Goal: Transaction & Acquisition: Obtain resource

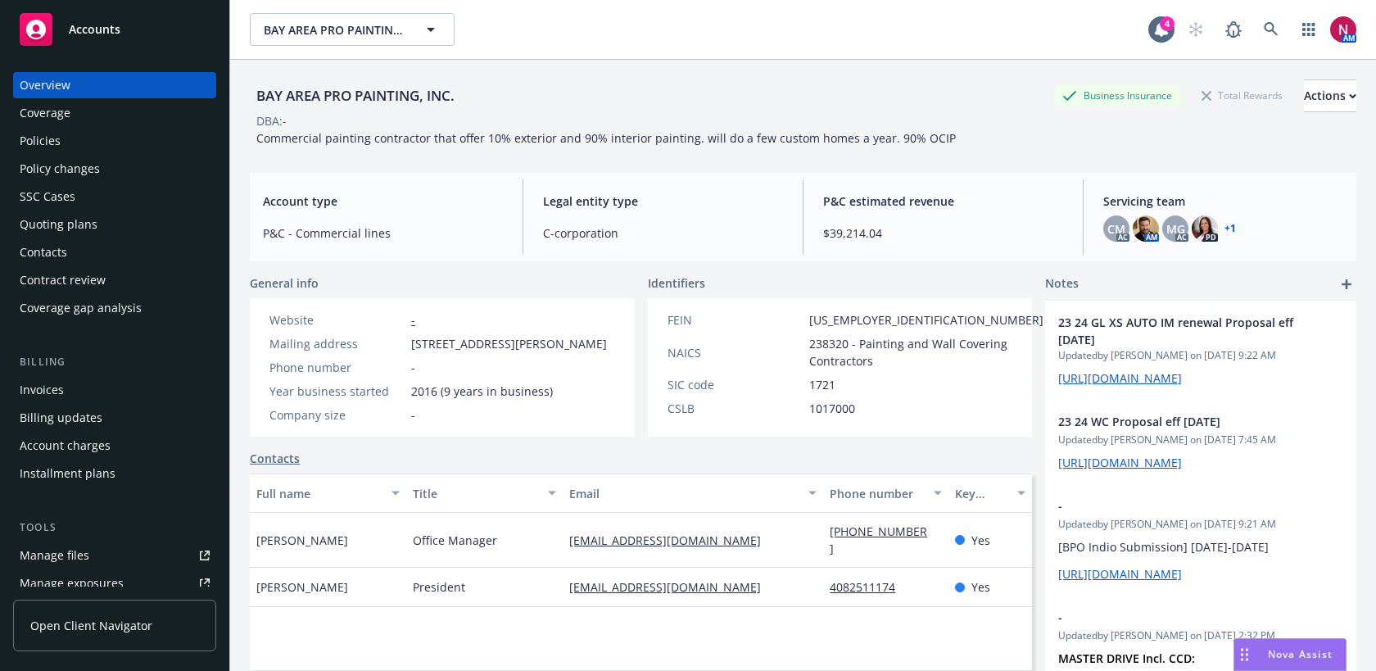
scroll to position [312, 0]
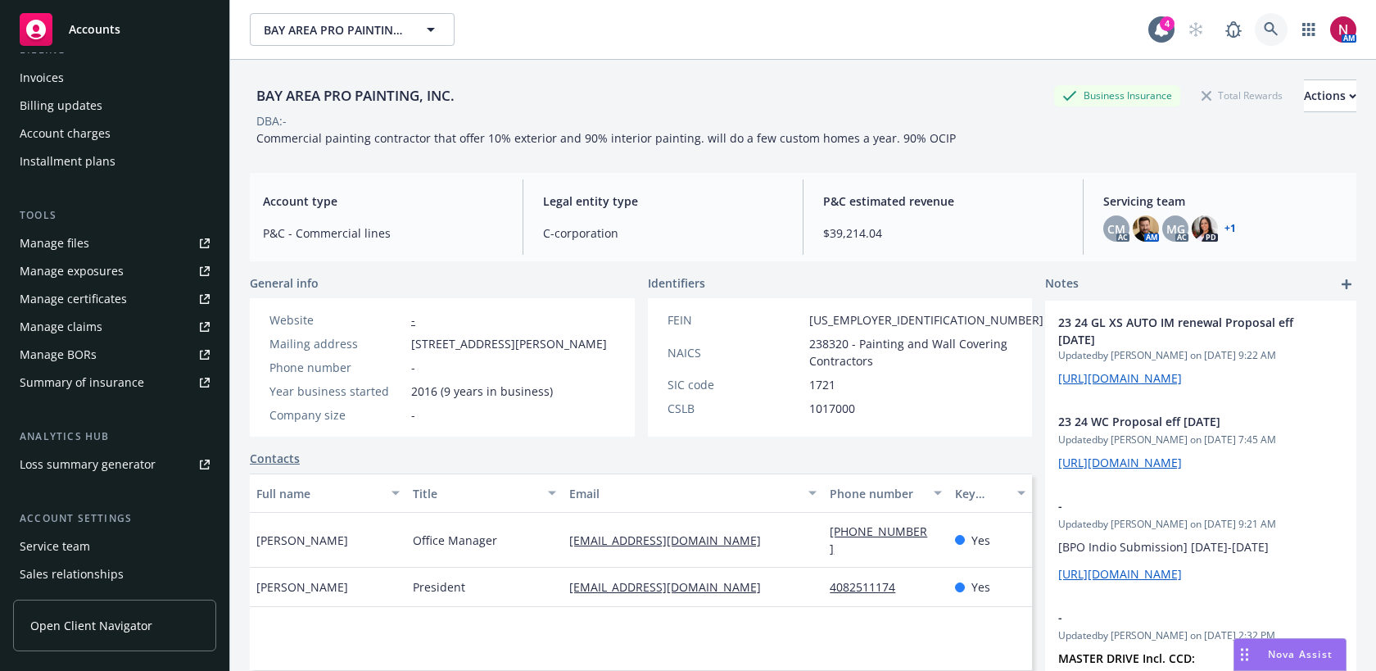
click at [1269, 33] on icon at bounding box center [1271, 29] width 15 height 15
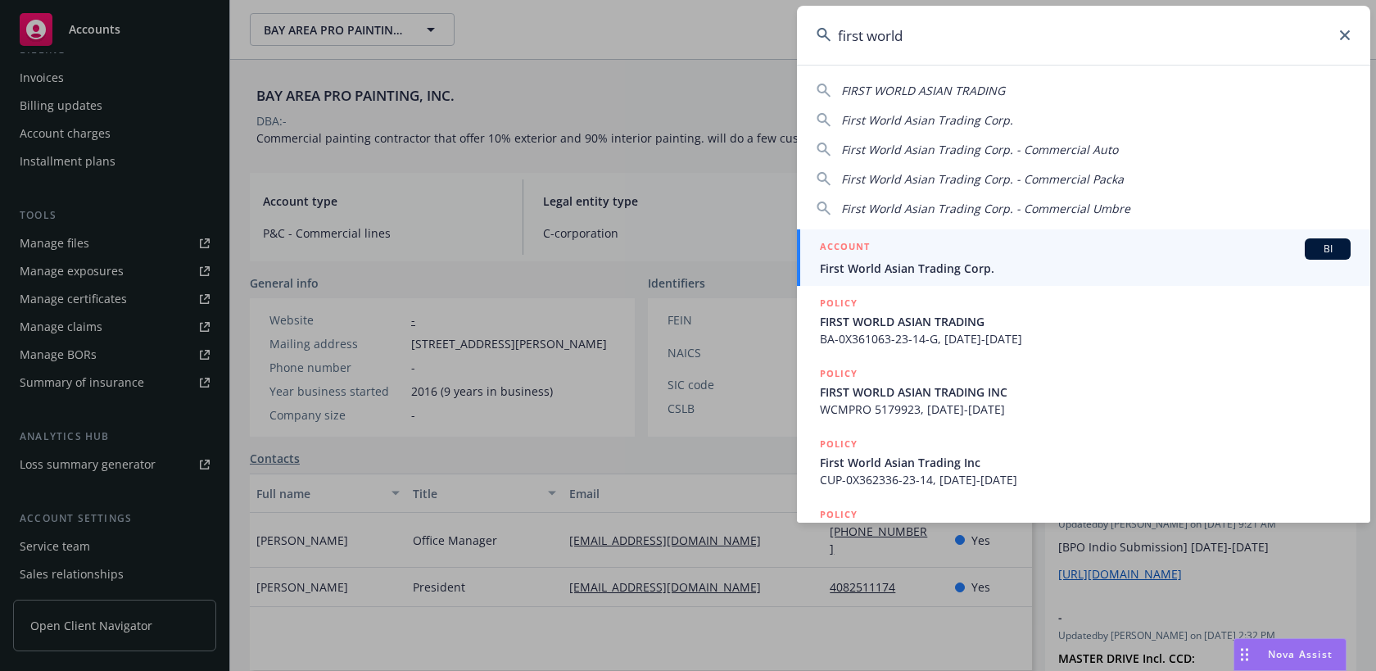
type input "first world"
click at [1098, 243] on div "ACCOUNT BI" at bounding box center [1085, 248] width 531 height 21
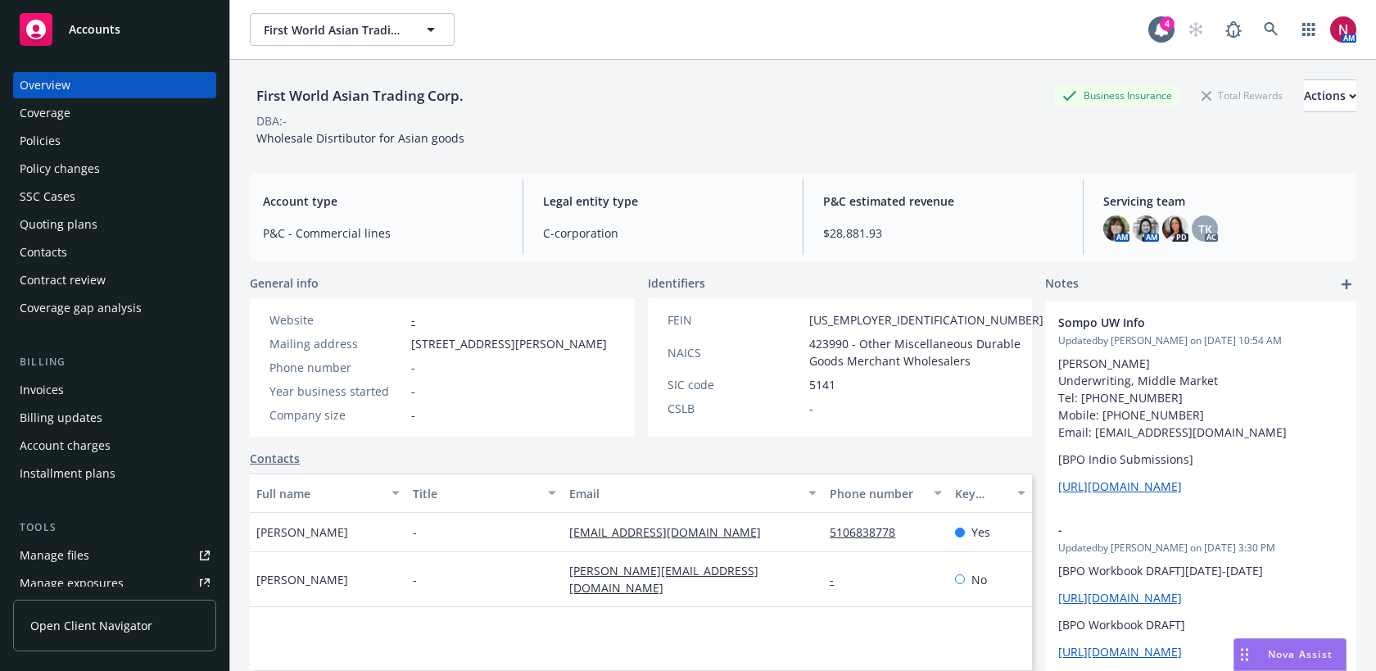
click at [75, 223] on div "Quoting plans" at bounding box center [59, 224] width 78 height 26
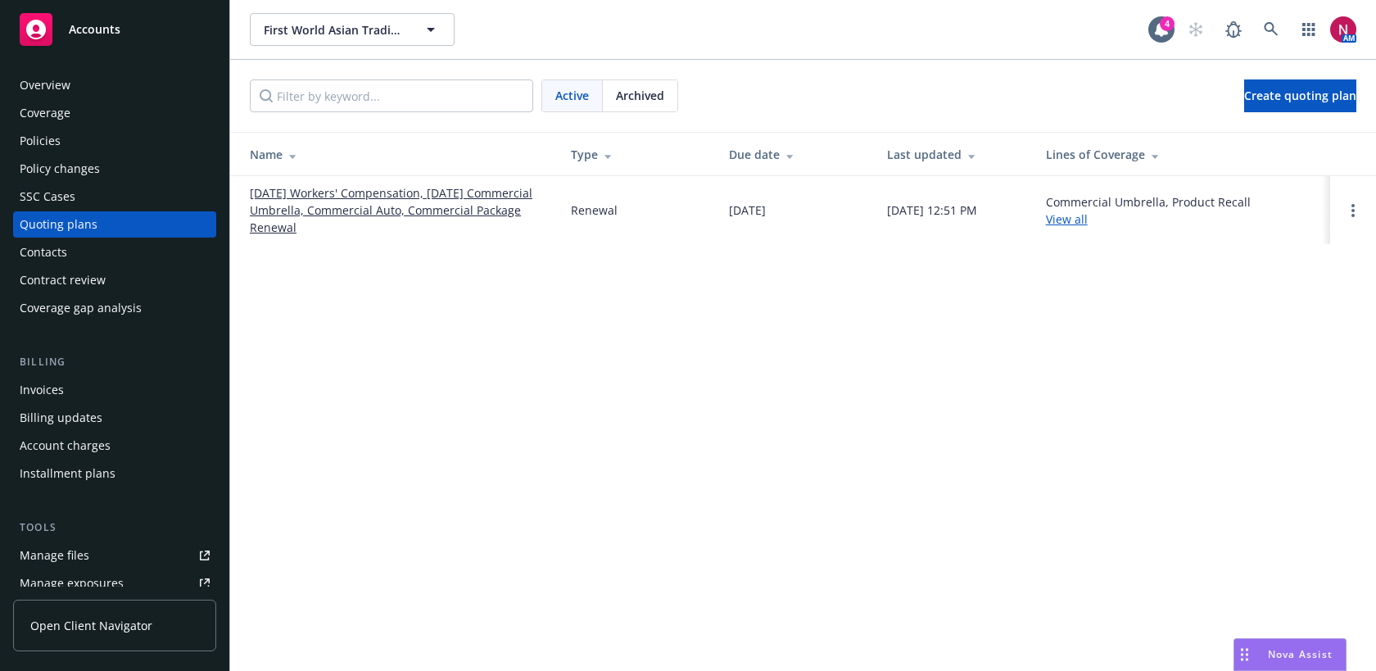
click at [114, 87] on div "Overview" at bounding box center [115, 85] width 190 height 26
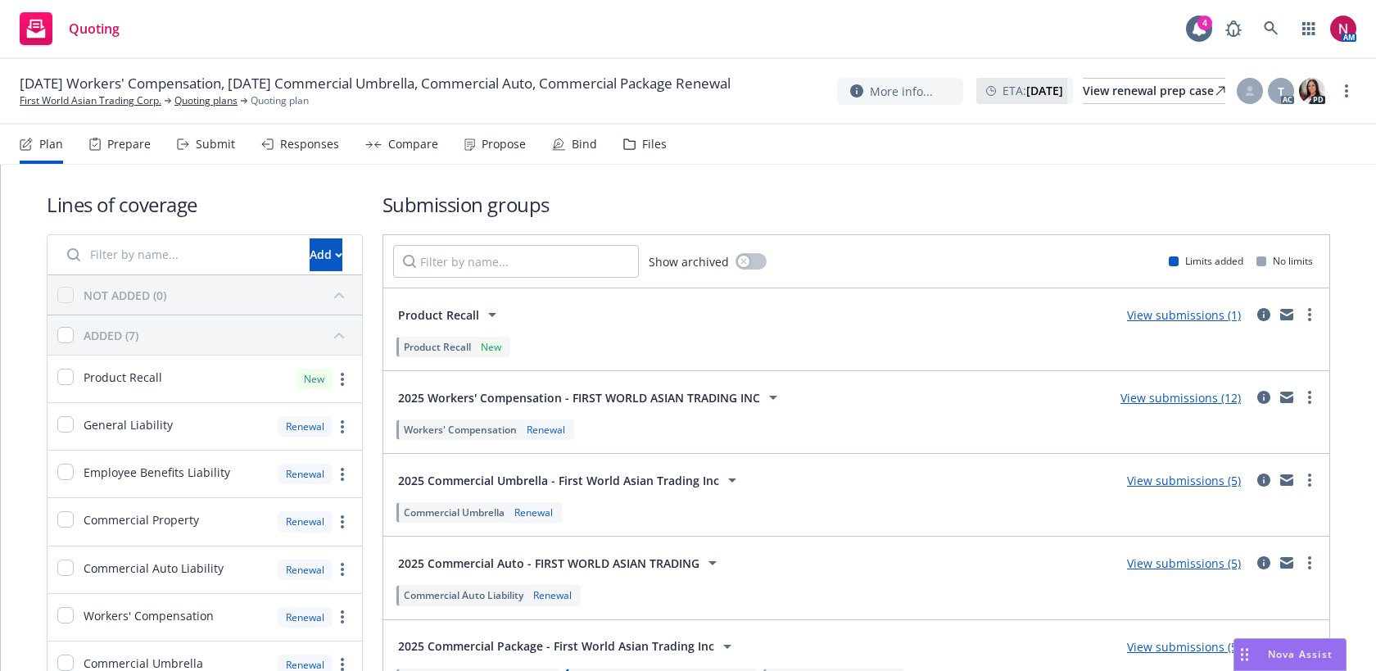
click at [319, 151] on div "Responses" at bounding box center [309, 144] width 59 height 13
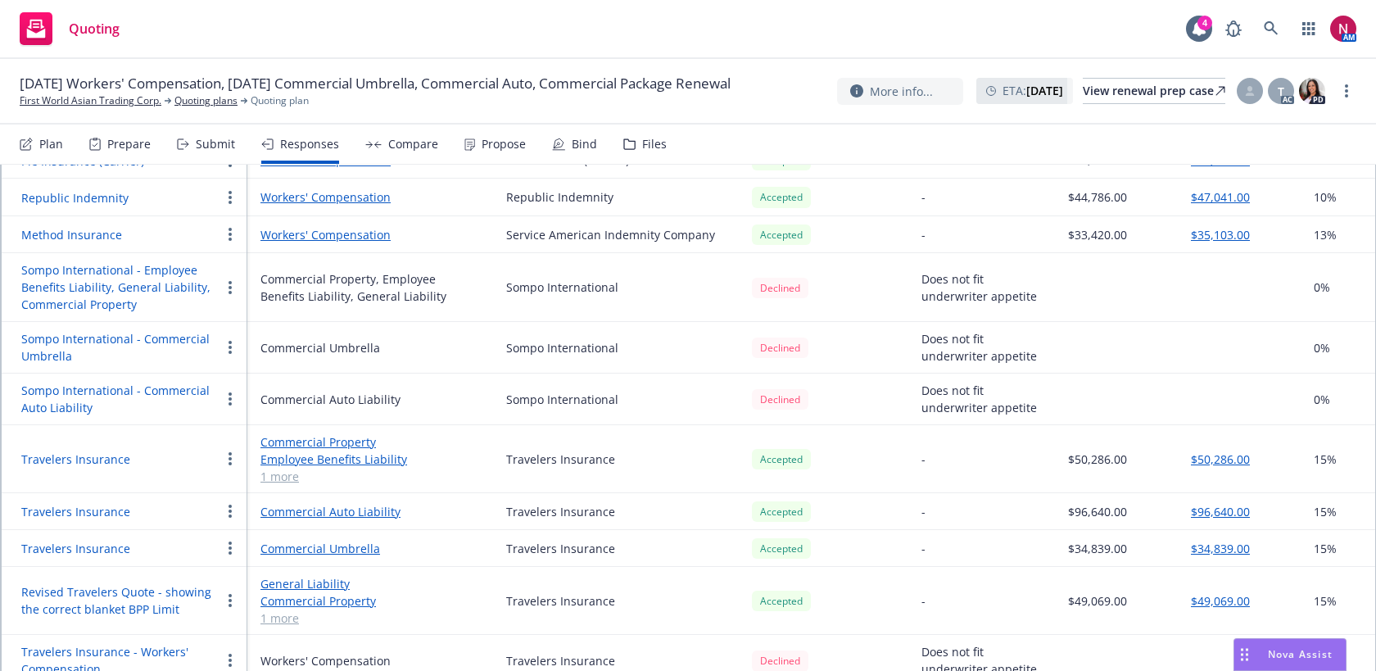
scroll to position [1225, 0]
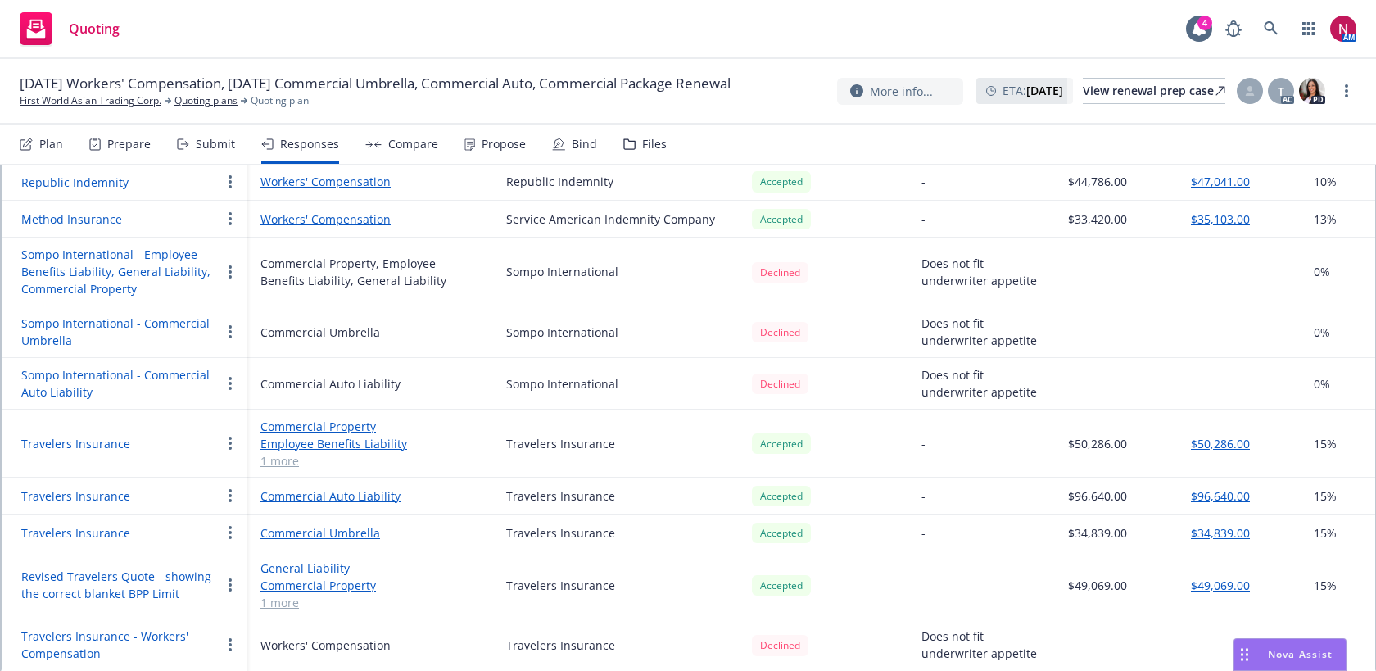
click at [128, 580] on button "Revised Travelers Quote - showing the correct blanket BPP Limit" at bounding box center [120, 585] width 199 height 34
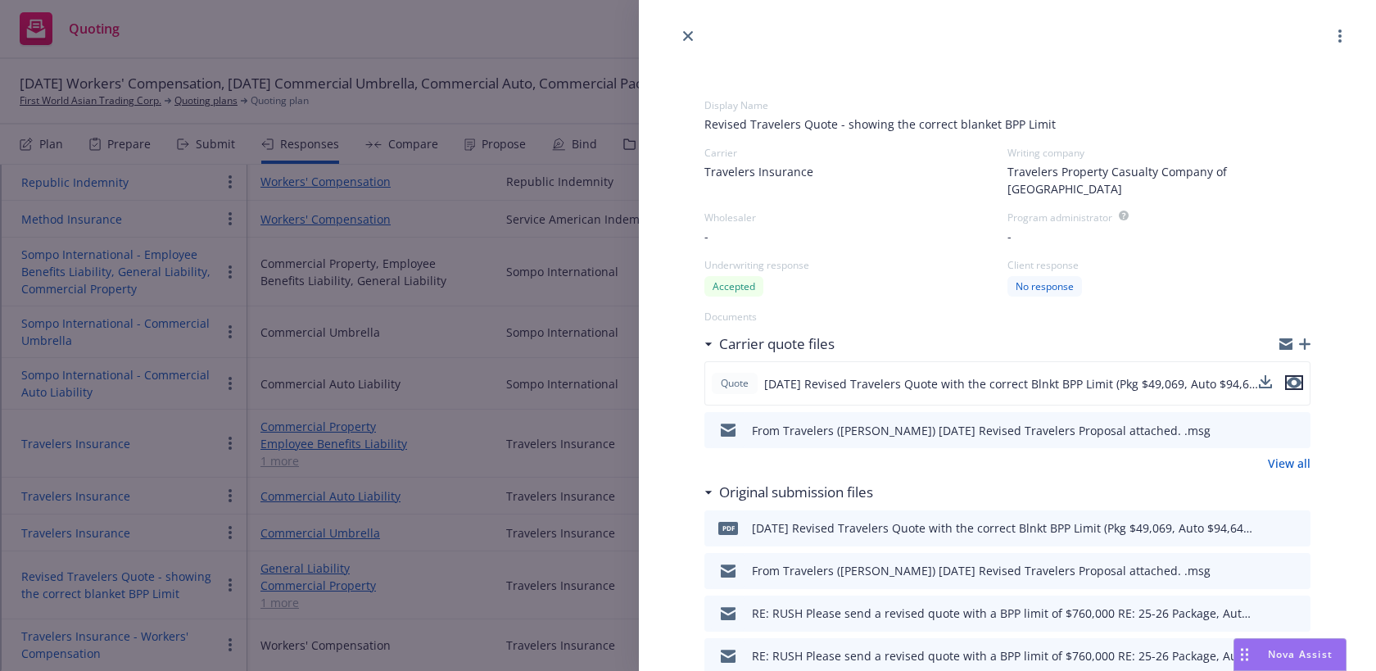
click at [1293, 377] on icon "preview file" at bounding box center [1294, 382] width 15 height 11
click at [686, 29] on link "close" at bounding box center [688, 36] width 20 height 20
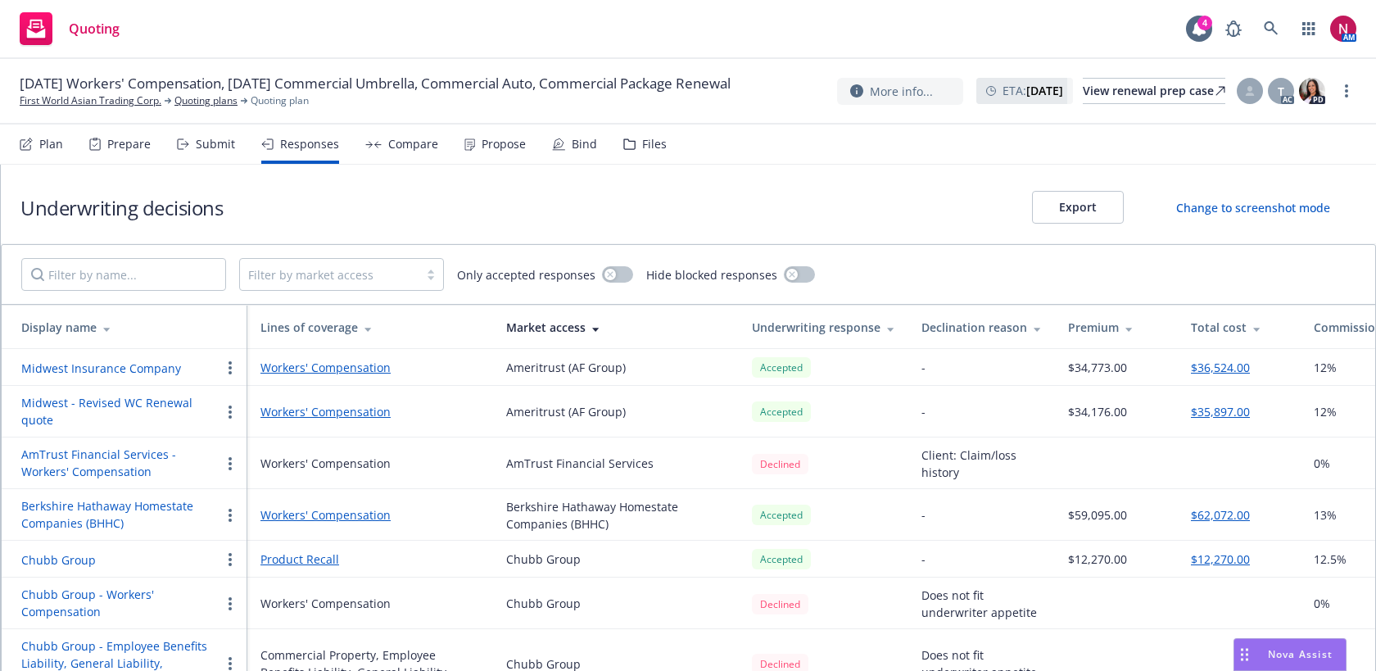
click at [128, 400] on button "Midwest - Revised WC Renewal quote" at bounding box center [120, 411] width 199 height 34
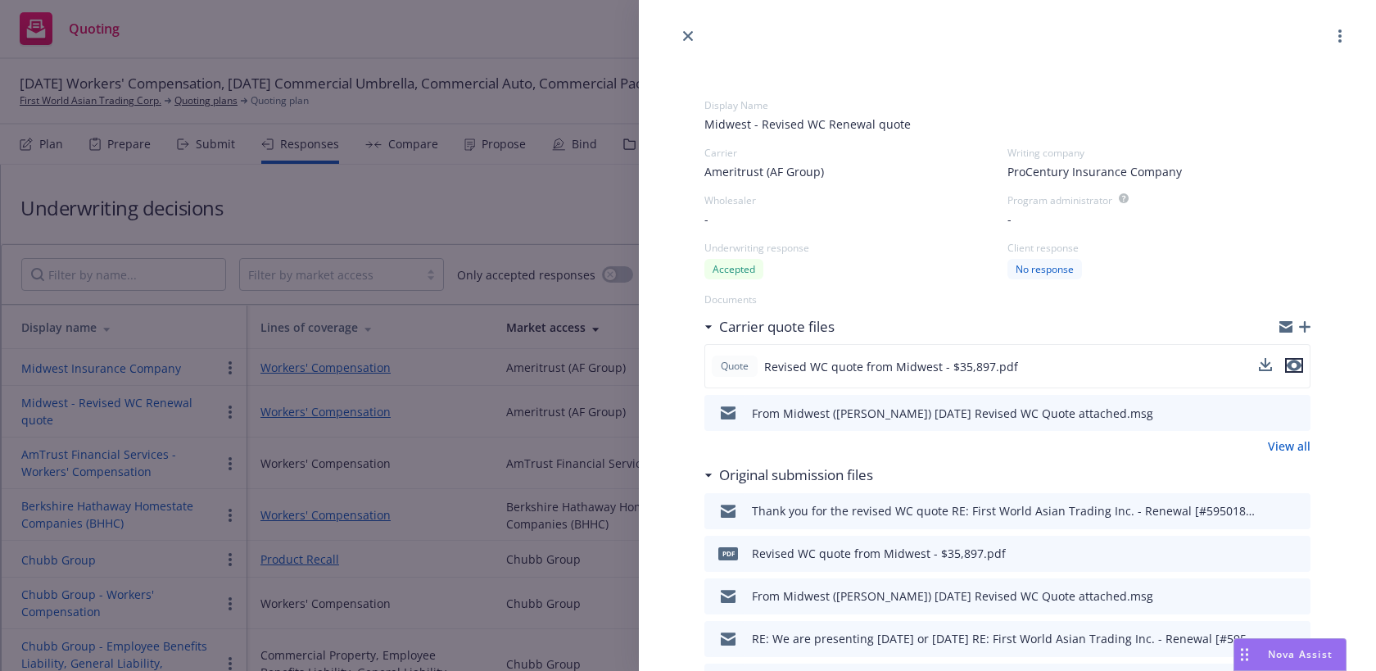
click at [1296, 364] on icon "preview file" at bounding box center [1294, 365] width 15 height 11
click at [690, 38] on icon "close" at bounding box center [688, 36] width 10 height 10
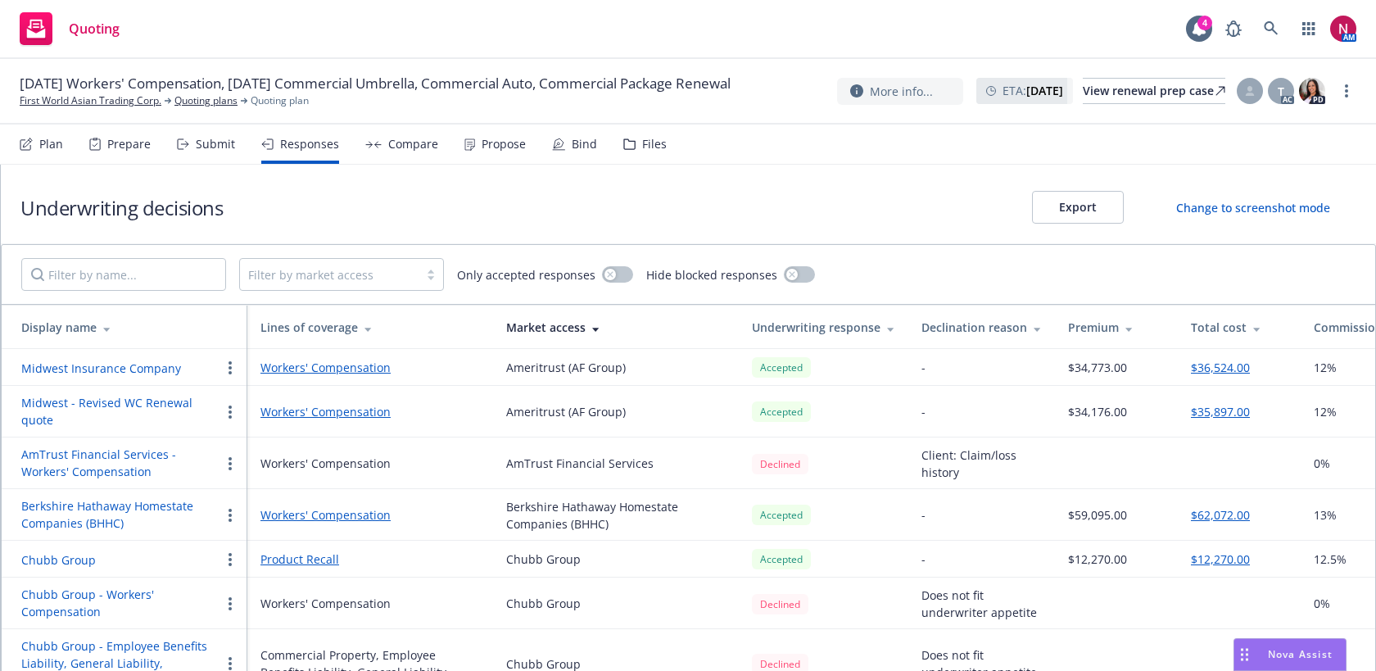
click at [374, 144] on icon at bounding box center [373, 144] width 16 height 7
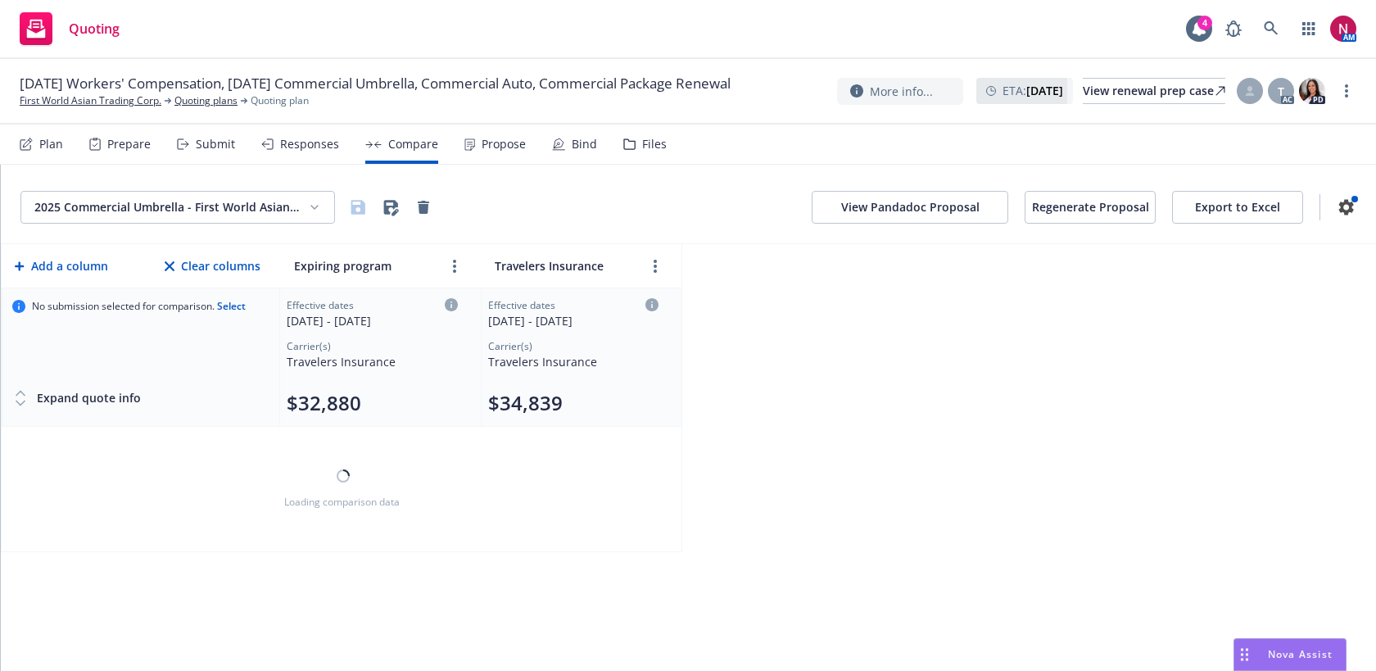
click at [488, 147] on div "Propose" at bounding box center [504, 144] width 44 height 13
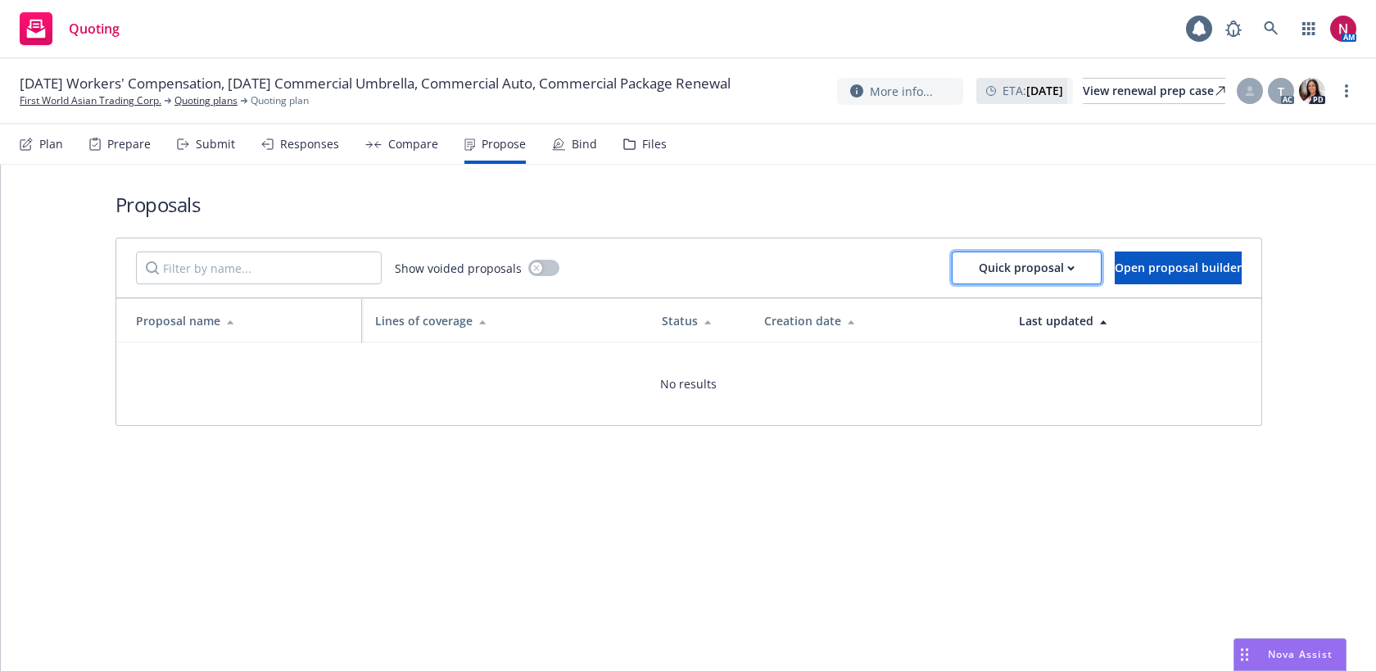
click at [983, 272] on div "Quick proposal" at bounding box center [1027, 267] width 96 height 31
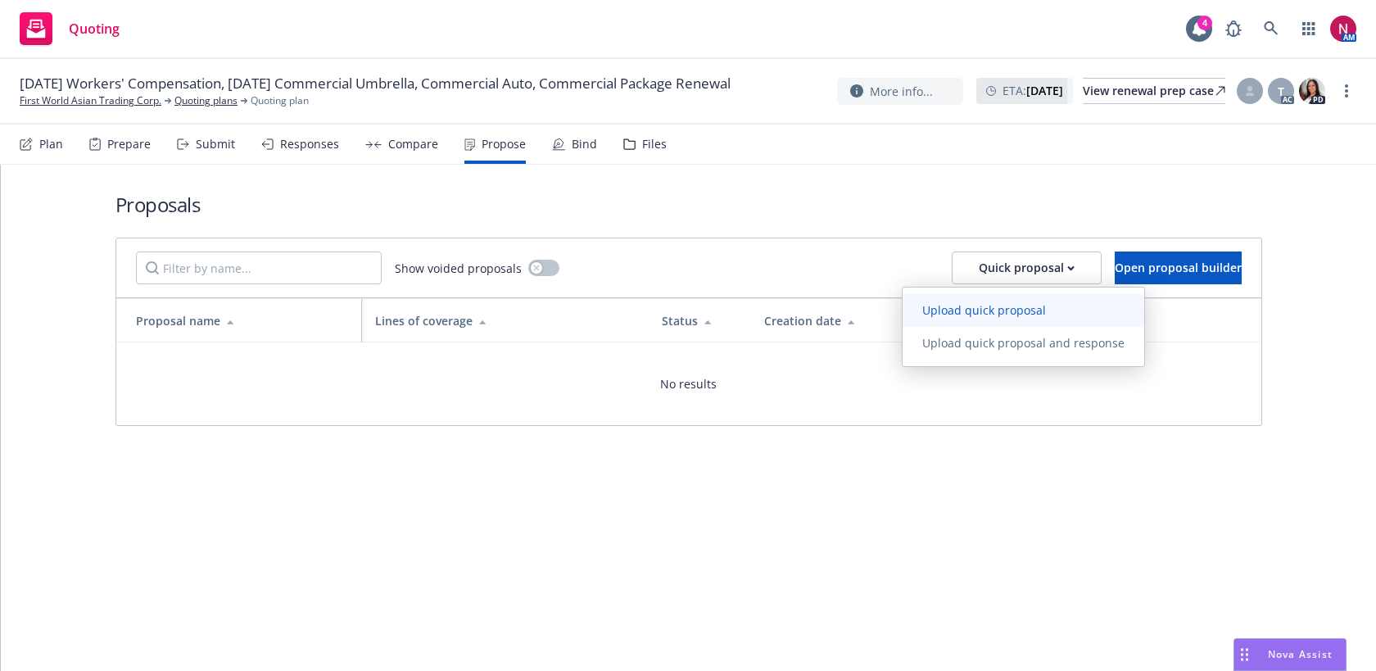
click at [982, 315] on span "Upload quick proposal" at bounding box center [984, 310] width 163 height 16
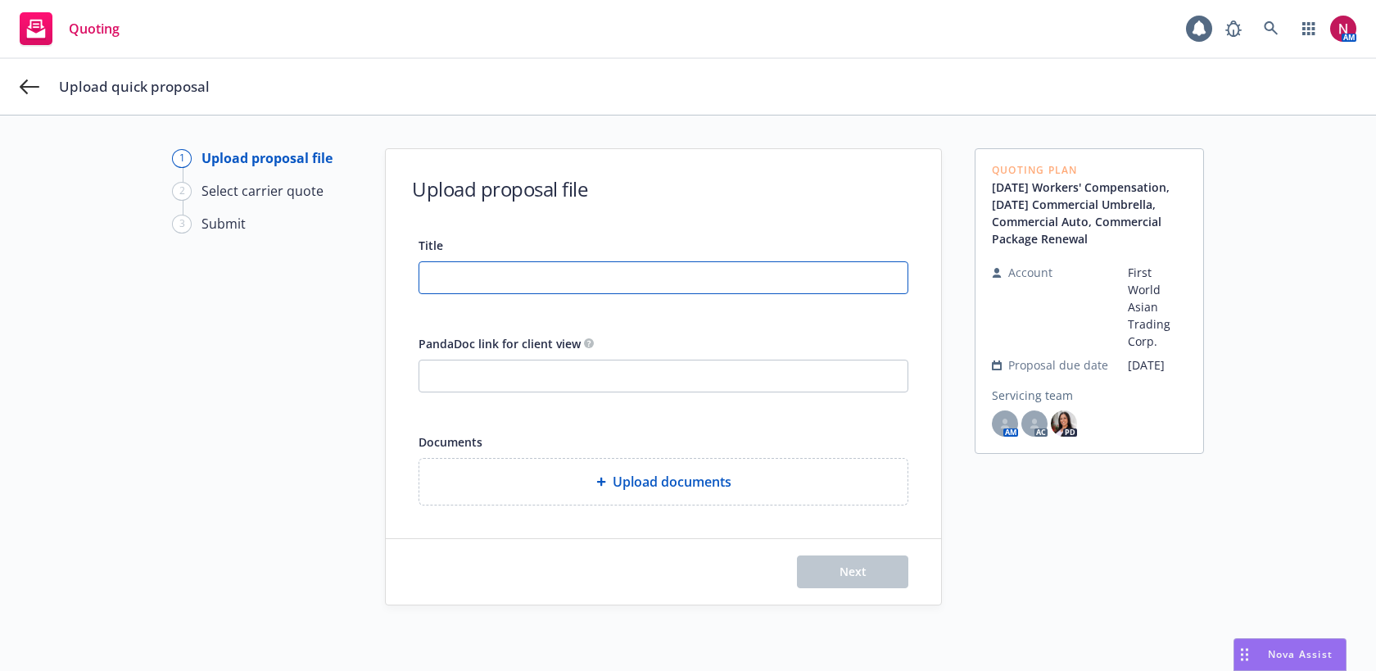
click at [633, 278] on input "Title" at bounding box center [663, 277] width 488 height 31
type input "25-26 PKG, Auto, UMB WC Quote Proposal"
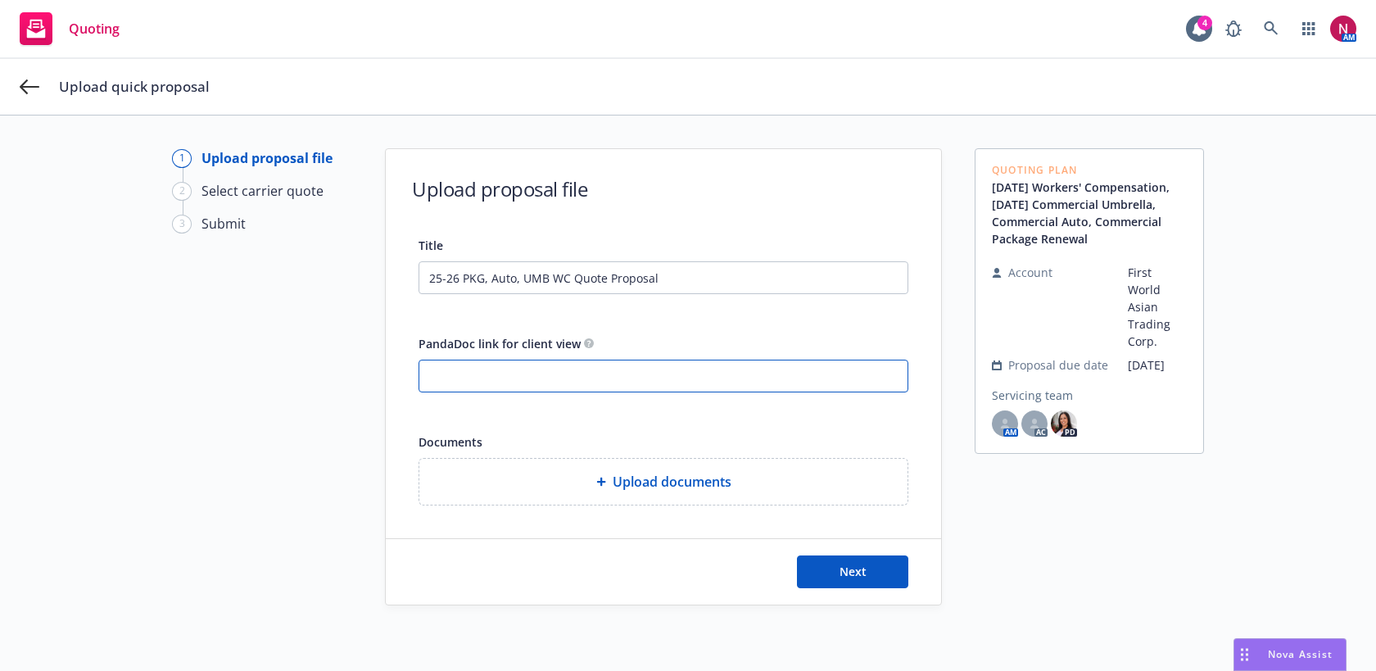
click at [659, 383] on input "PandaDoc link for client view" at bounding box center [663, 375] width 488 height 31
paste input "[PERSON_NAME][EMAIL_ADDRESS][DOMAIN_NAME]"
type input "[PERSON_NAME][EMAIL_ADDRESS][DOMAIN_NAME]"
drag, startPoint x: 626, startPoint y: 374, endPoint x: 310, endPoint y: 371, distance: 316.2
click at [310, 371] on div "1 Upload proposal file 2 Select carrier quote 3 Submit Upload proposal file Tit…" at bounding box center [688, 422] width 1337 height 549
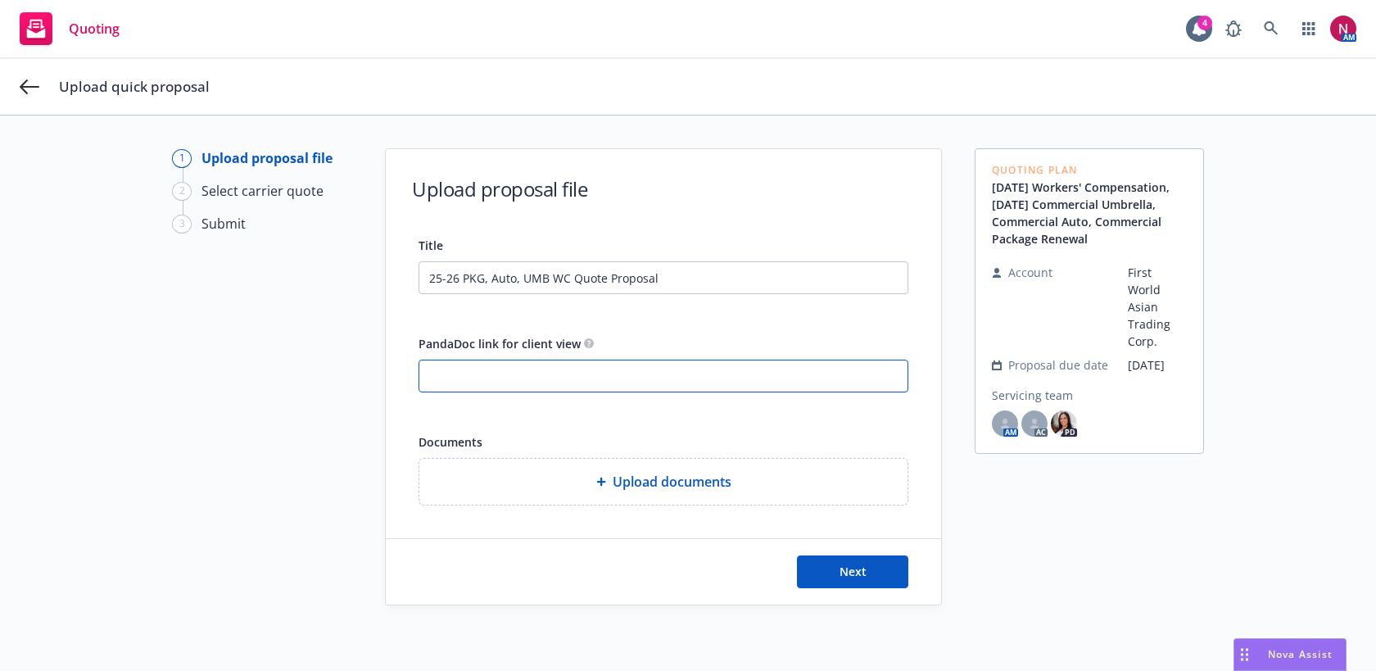
paste input "[URL][DOMAIN_NAME]"
type input "[URL][DOMAIN_NAME]"
click at [873, 565] on button "Next" at bounding box center [852, 571] width 111 height 33
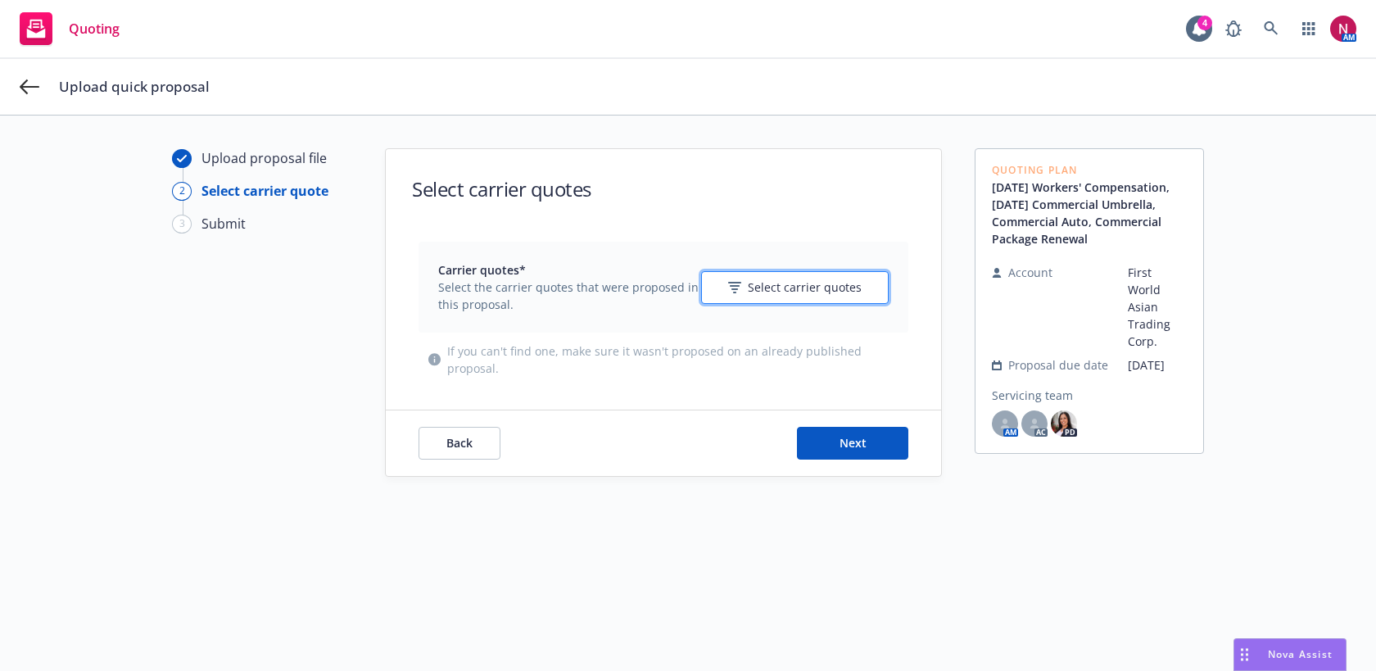
click at [738, 292] on div "Select carrier quotes" at bounding box center [795, 286] width 134 height 17
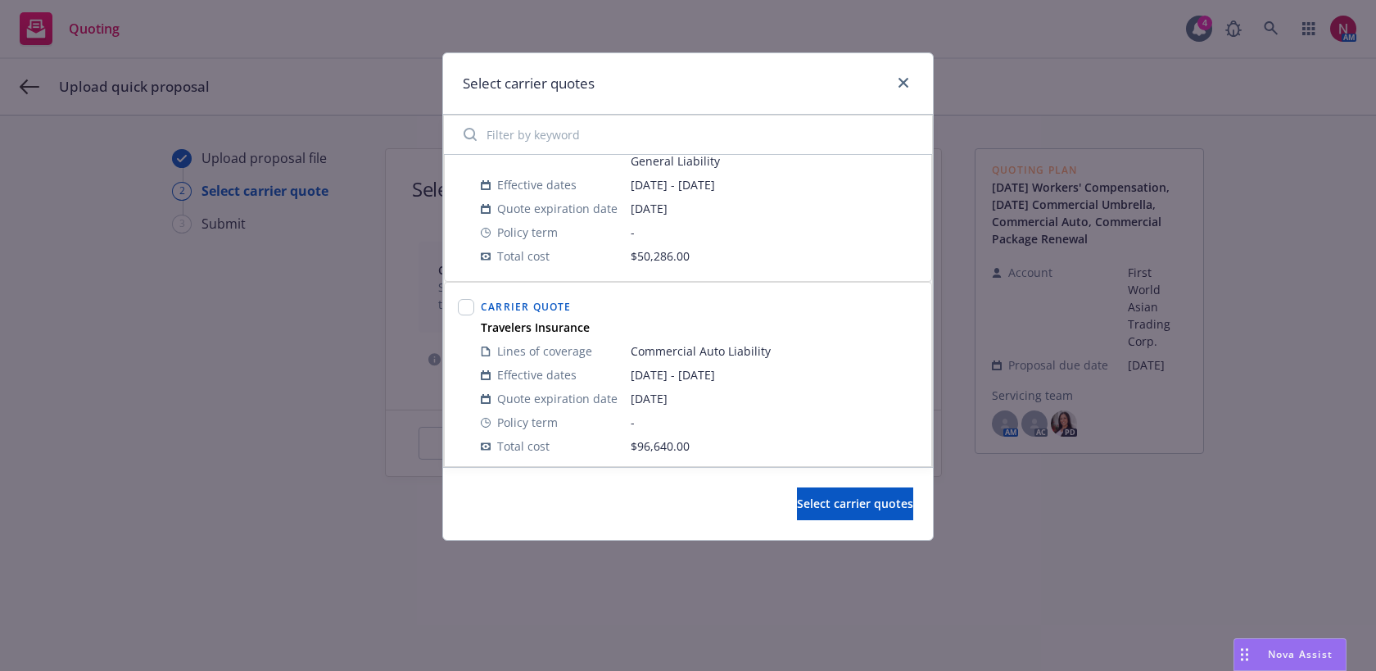
scroll to position [891, 0]
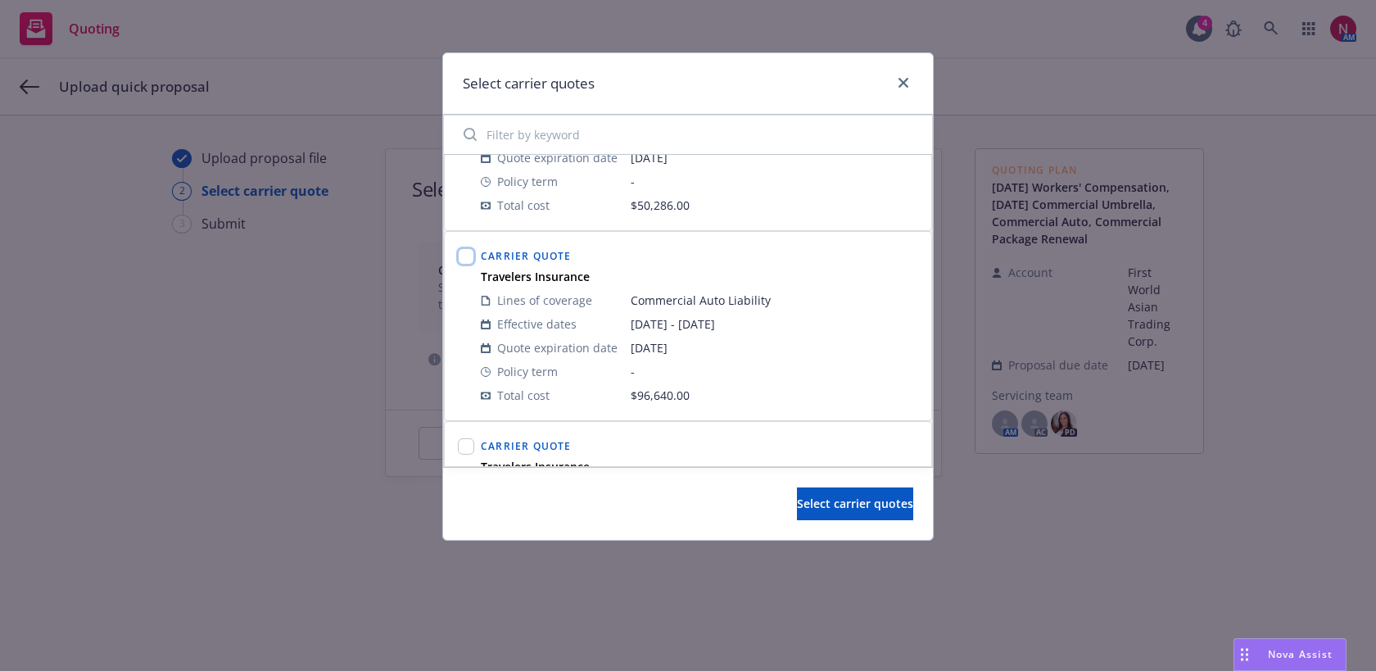
click at [462, 255] on input "checkbox" at bounding box center [466, 256] width 16 height 16
checkbox input "true"
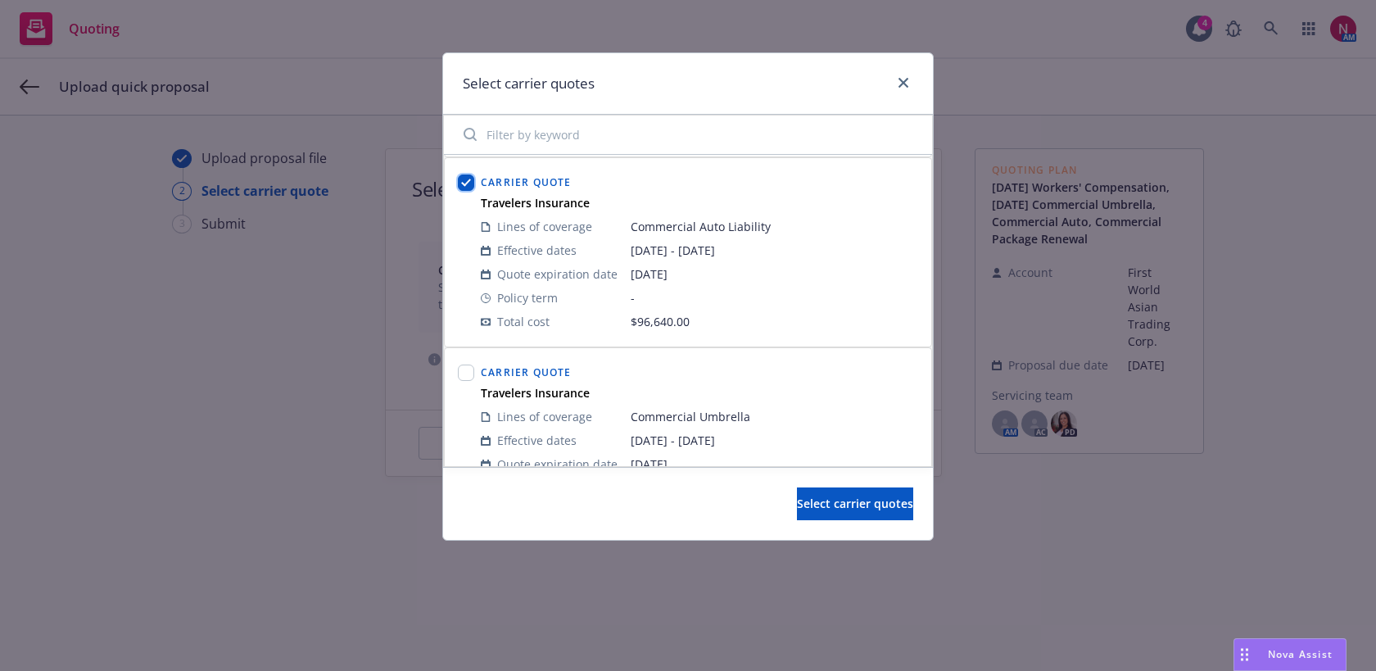
scroll to position [1012, 0]
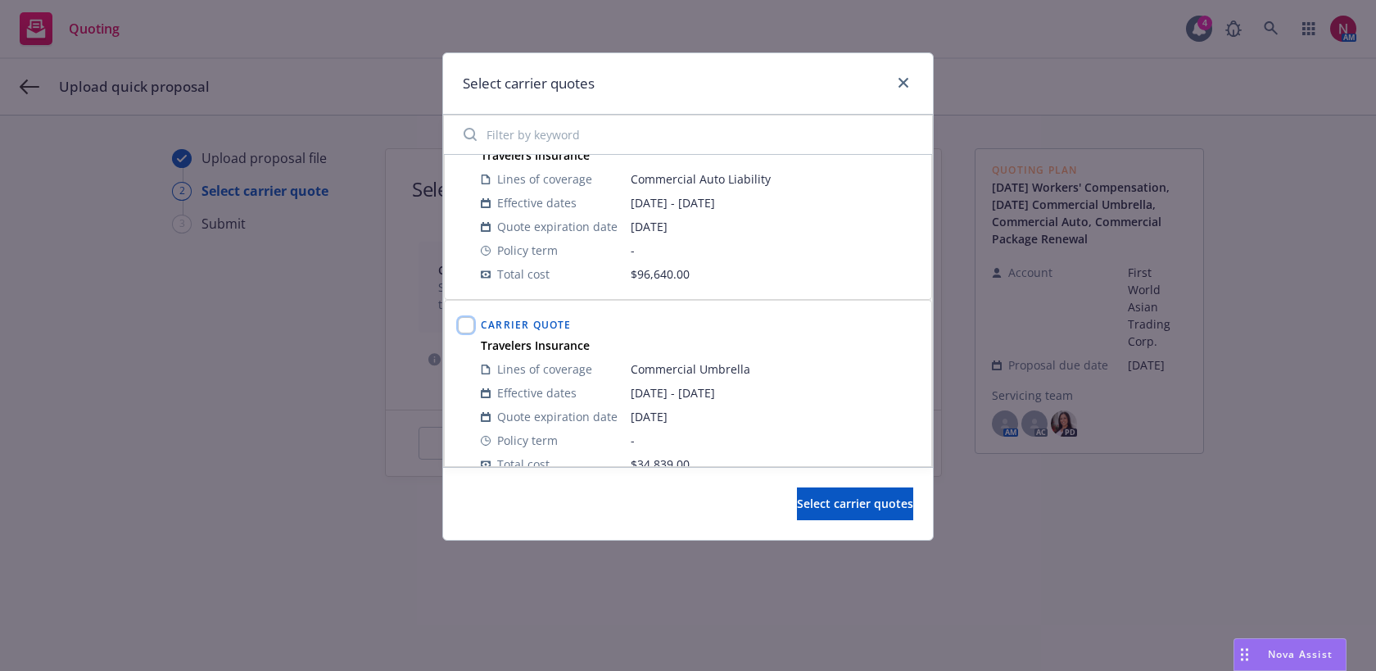
click at [462, 330] on input "checkbox" at bounding box center [466, 325] width 16 height 16
checkbox input "true"
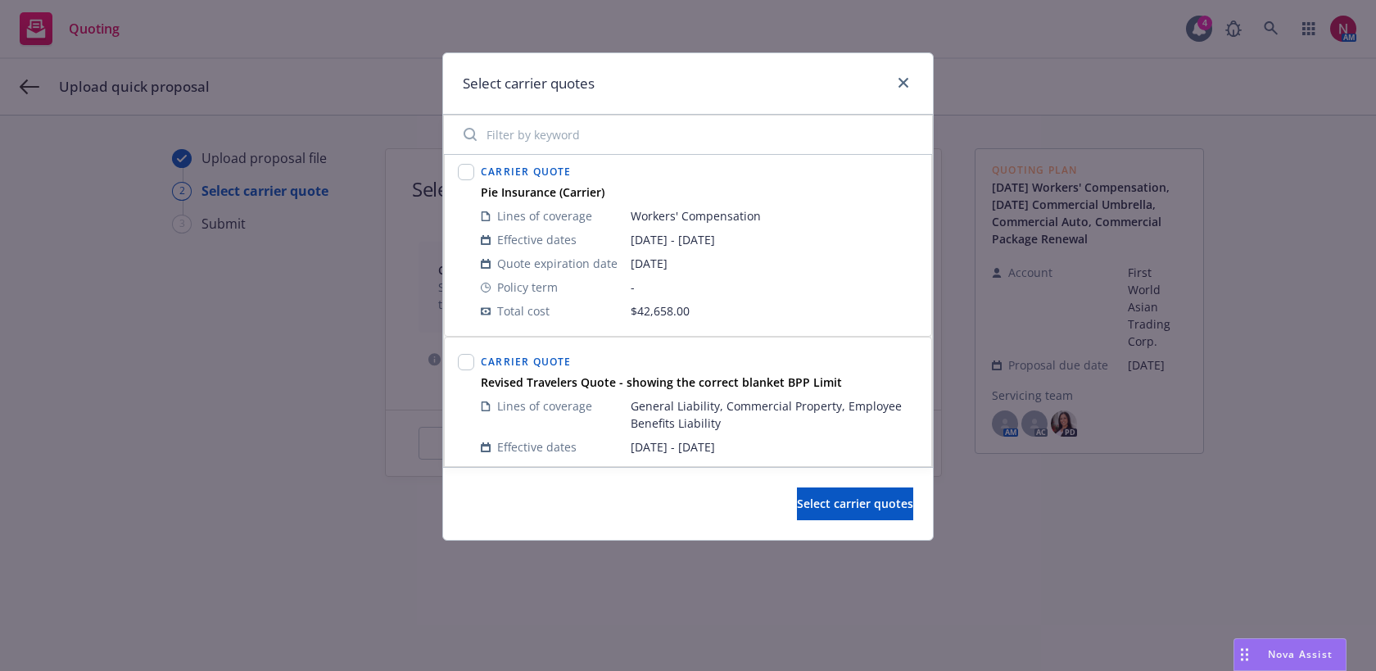
scroll to position [1361, 0]
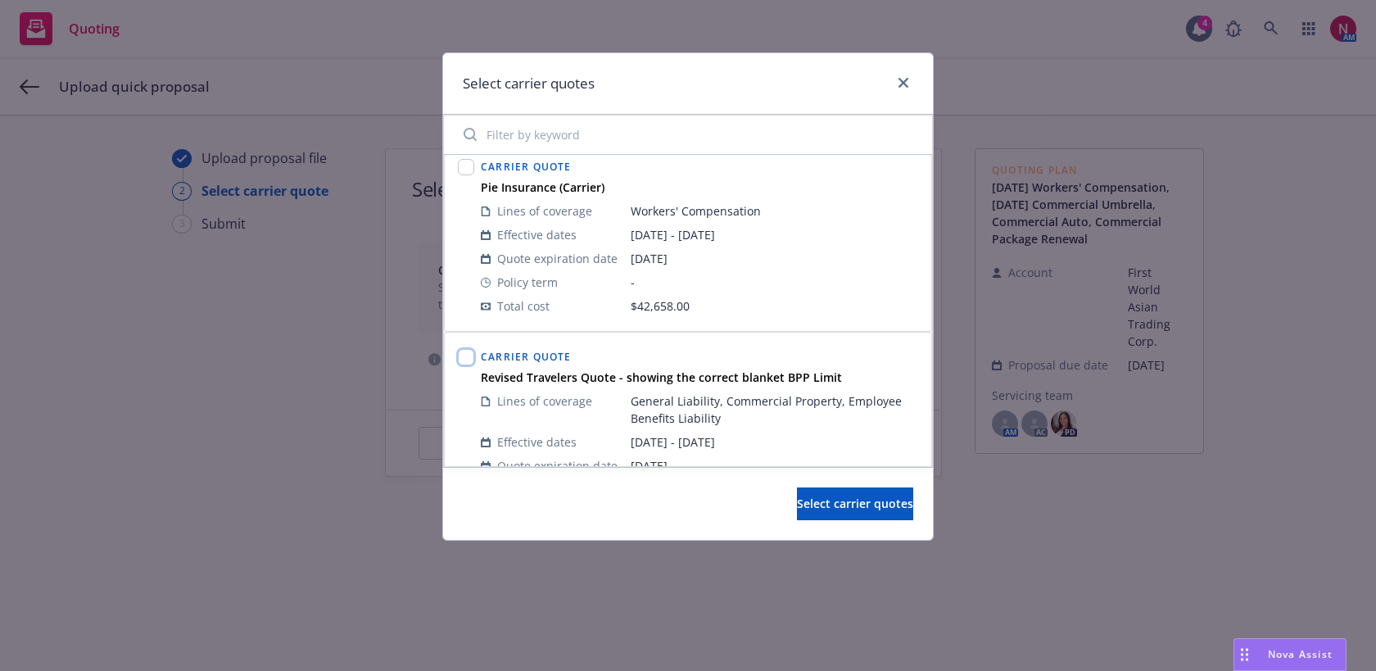
click at [464, 361] on input "checkbox" at bounding box center [466, 357] width 16 height 16
checkbox input "true"
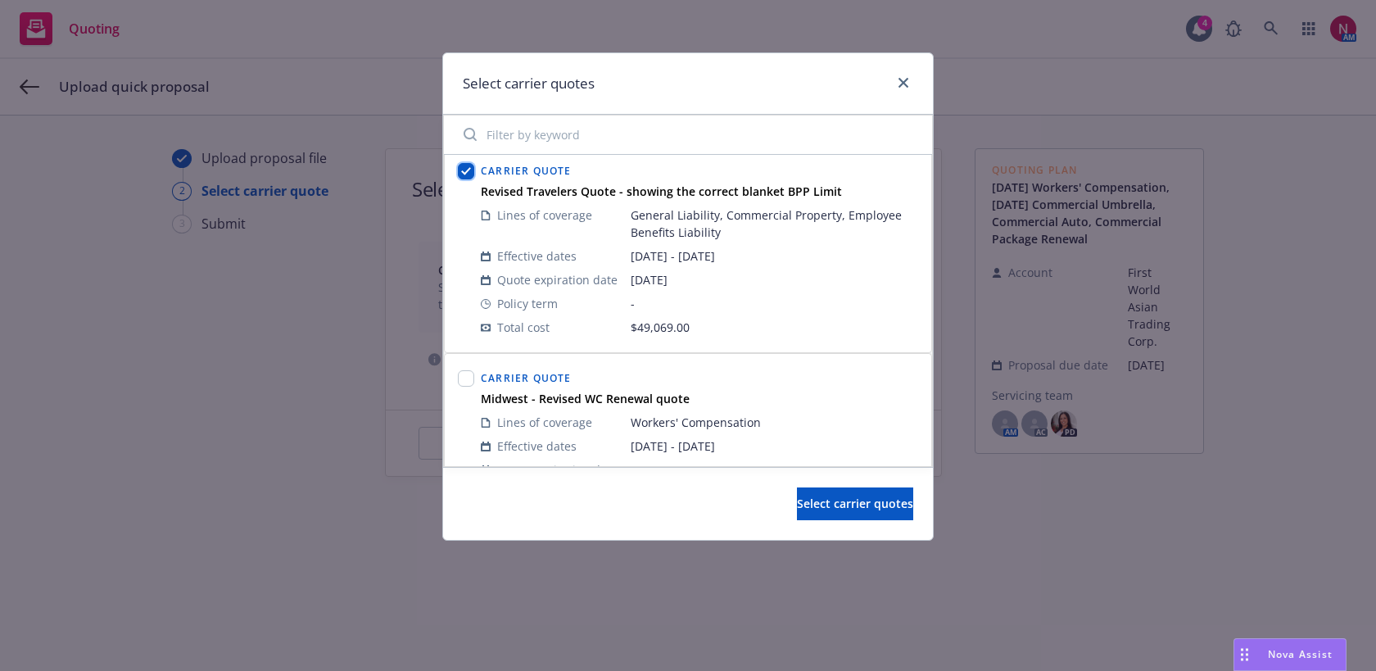
scroll to position [1667, 0]
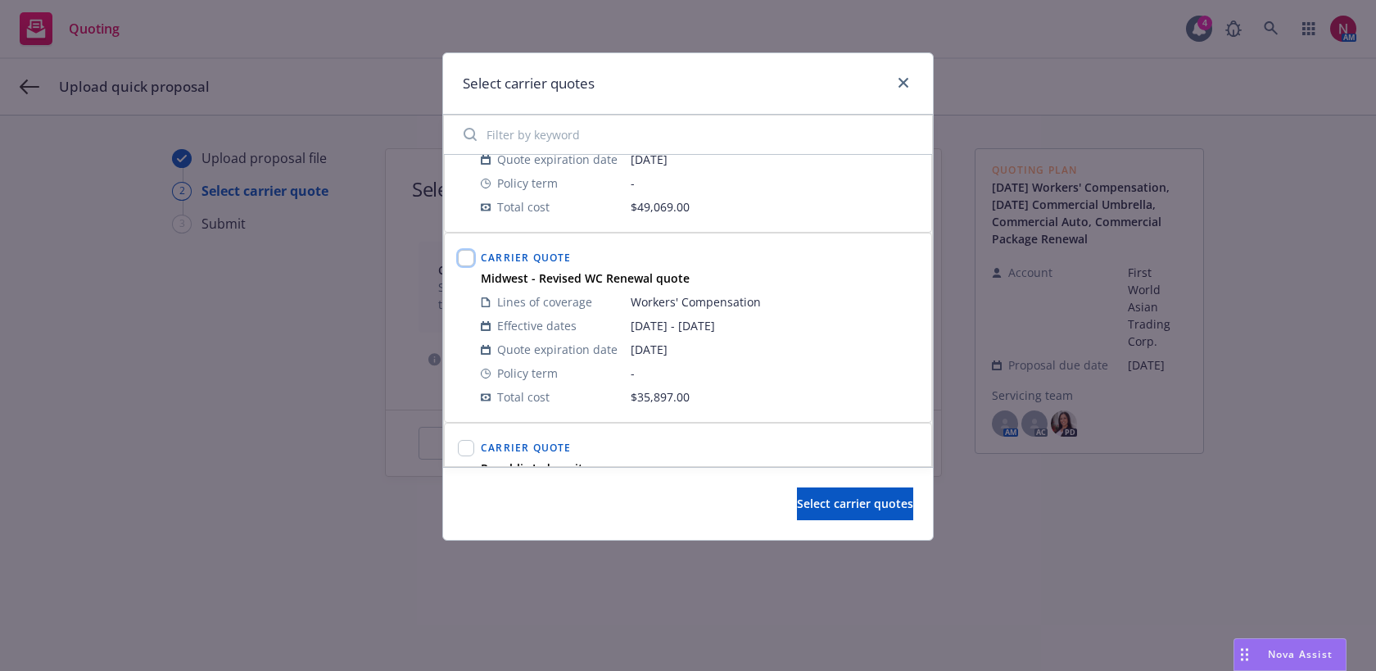
click at [460, 256] on input "checkbox" at bounding box center [466, 258] width 16 height 16
checkbox input "true"
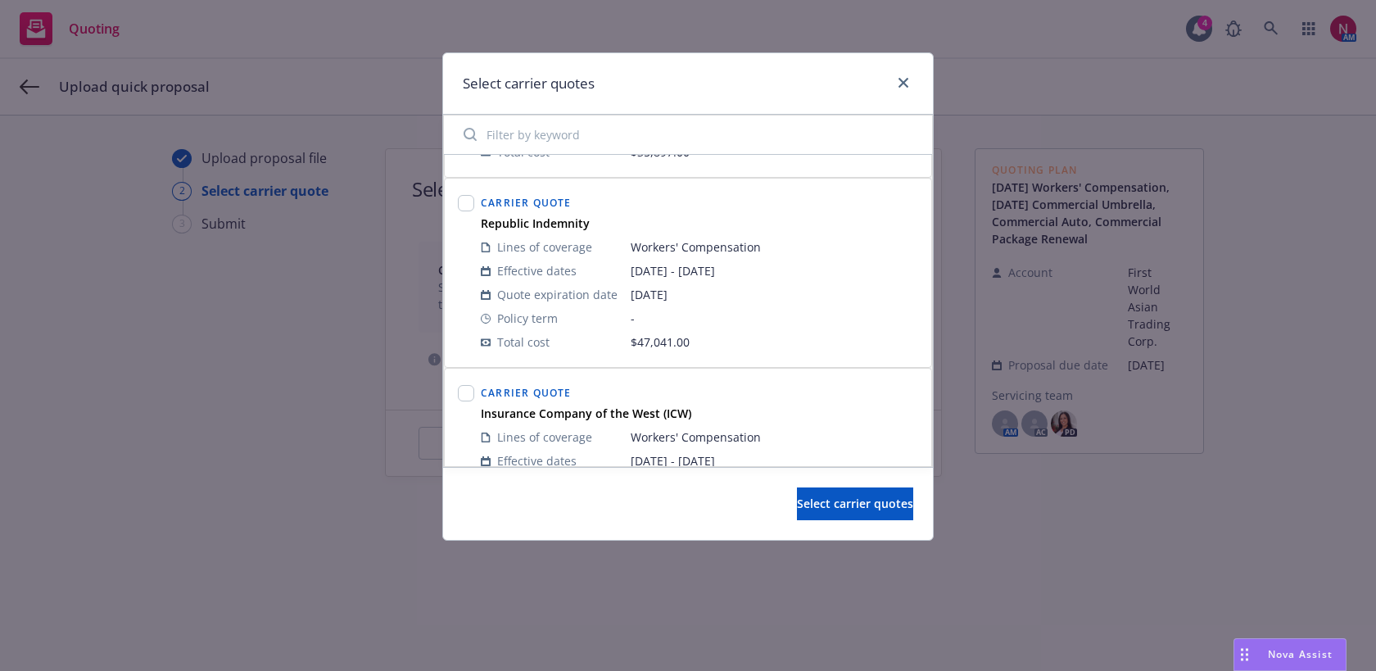
scroll to position [2004, 0]
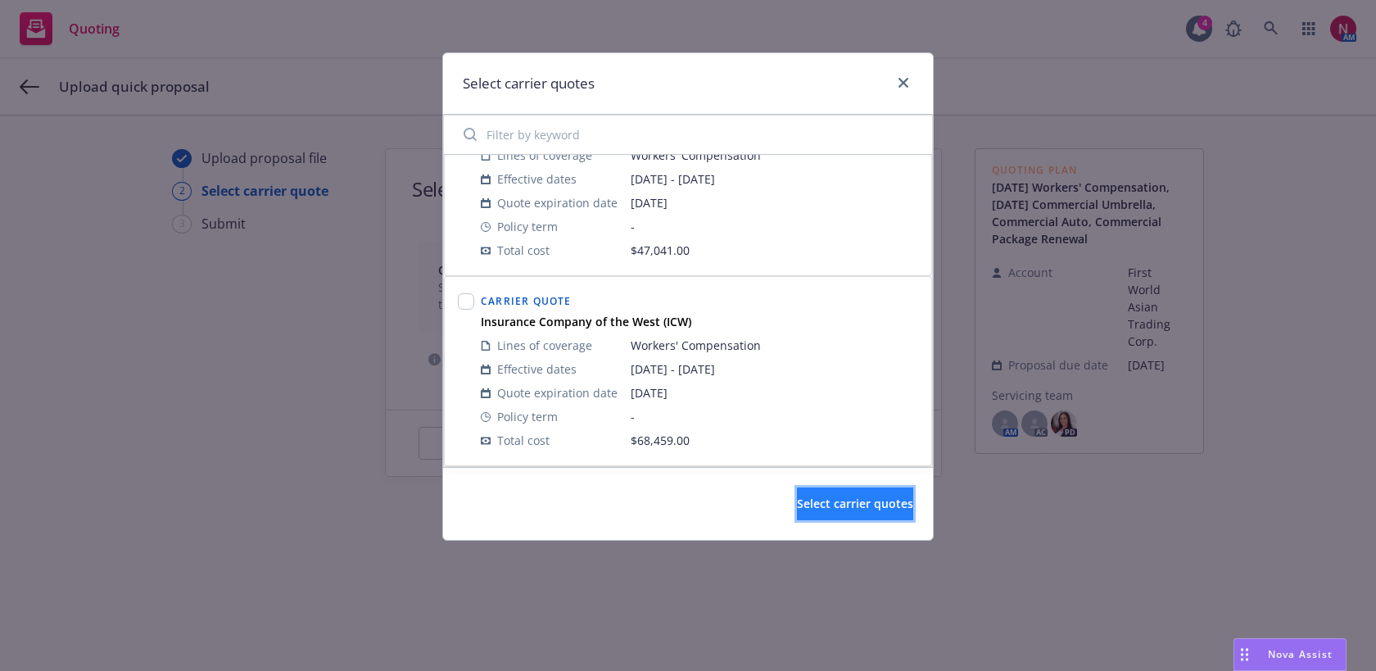
click at [819, 492] on button "Select carrier quotes" at bounding box center [855, 503] width 116 height 33
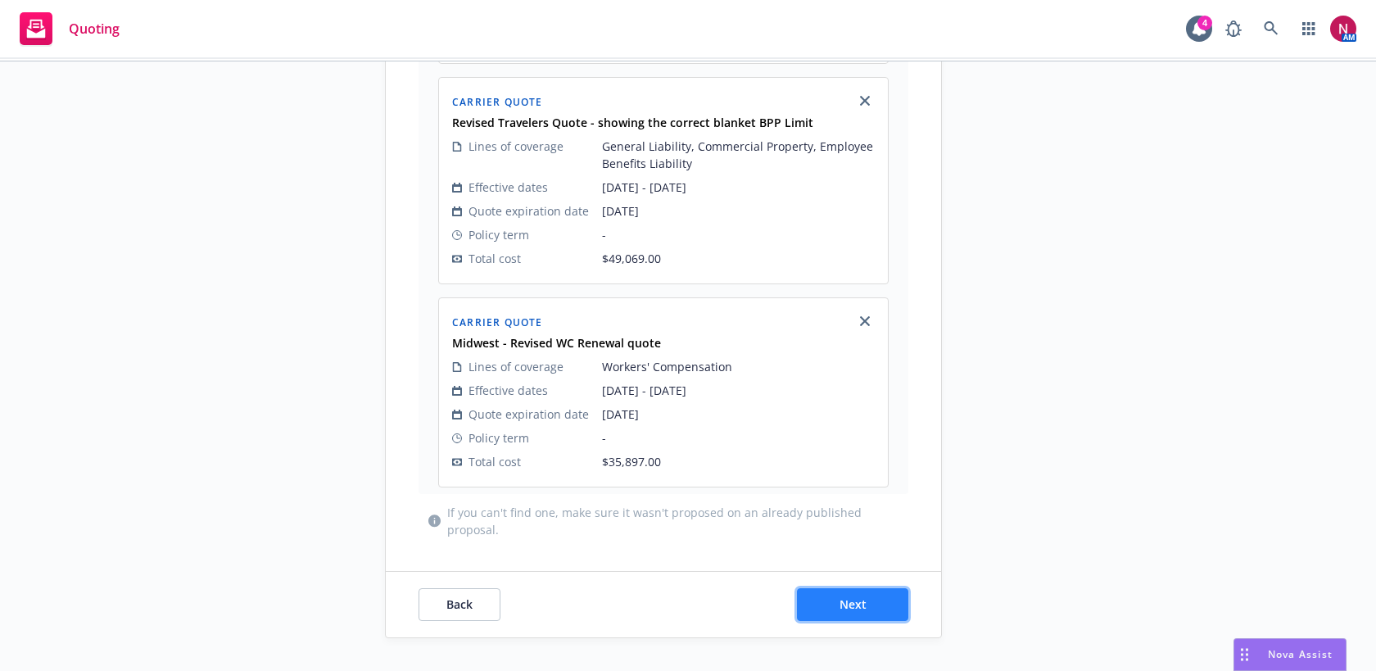
click at [877, 604] on button "Next" at bounding box center [852, 604] width 111 height 33
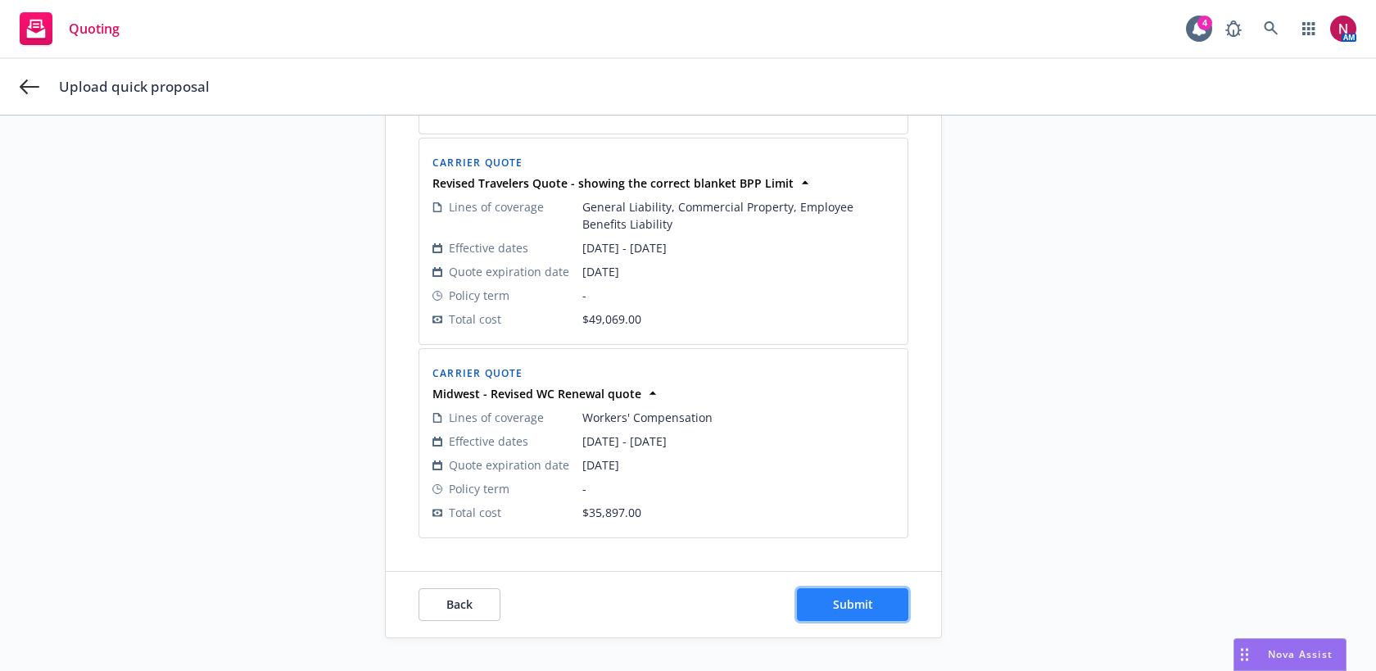
click at [885, 602] on button "Submit" at bounding box center [852, 604] width 111 height 33
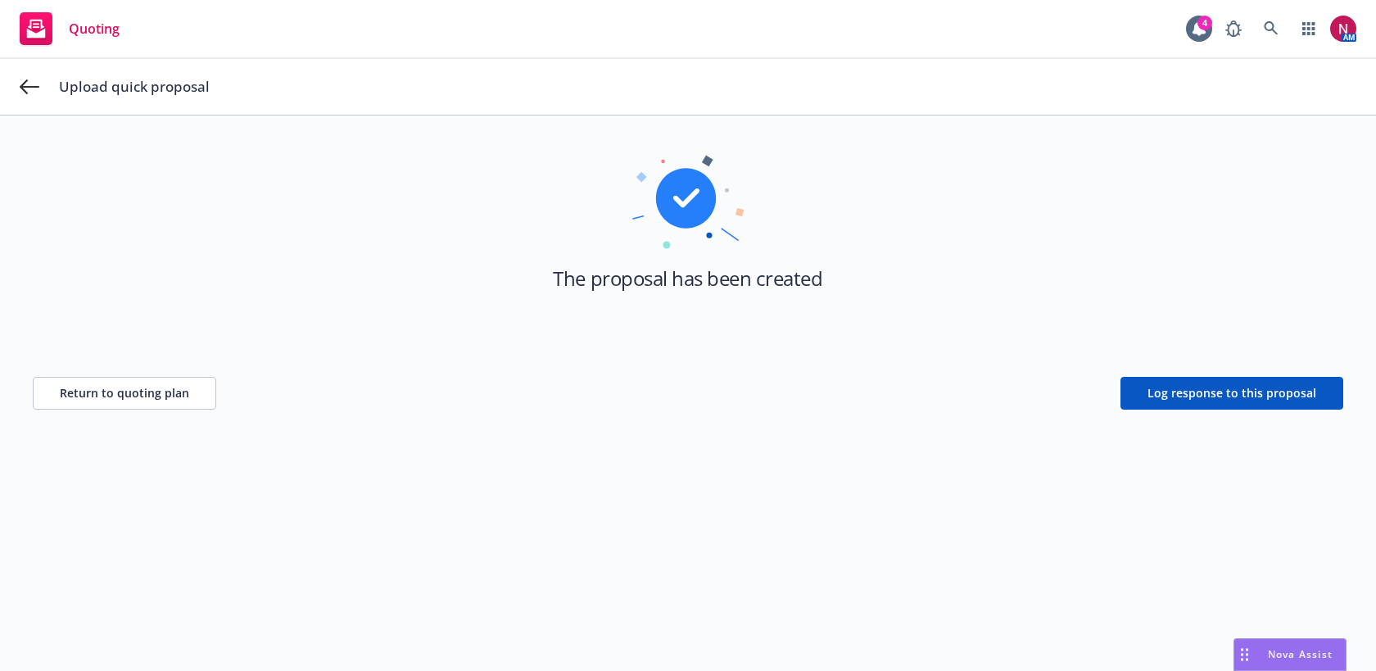
scroll to position [59, 0]
click at [119, 387] on span "Return to quoting plan" at bounding box center [124, 393] width 129 height 16
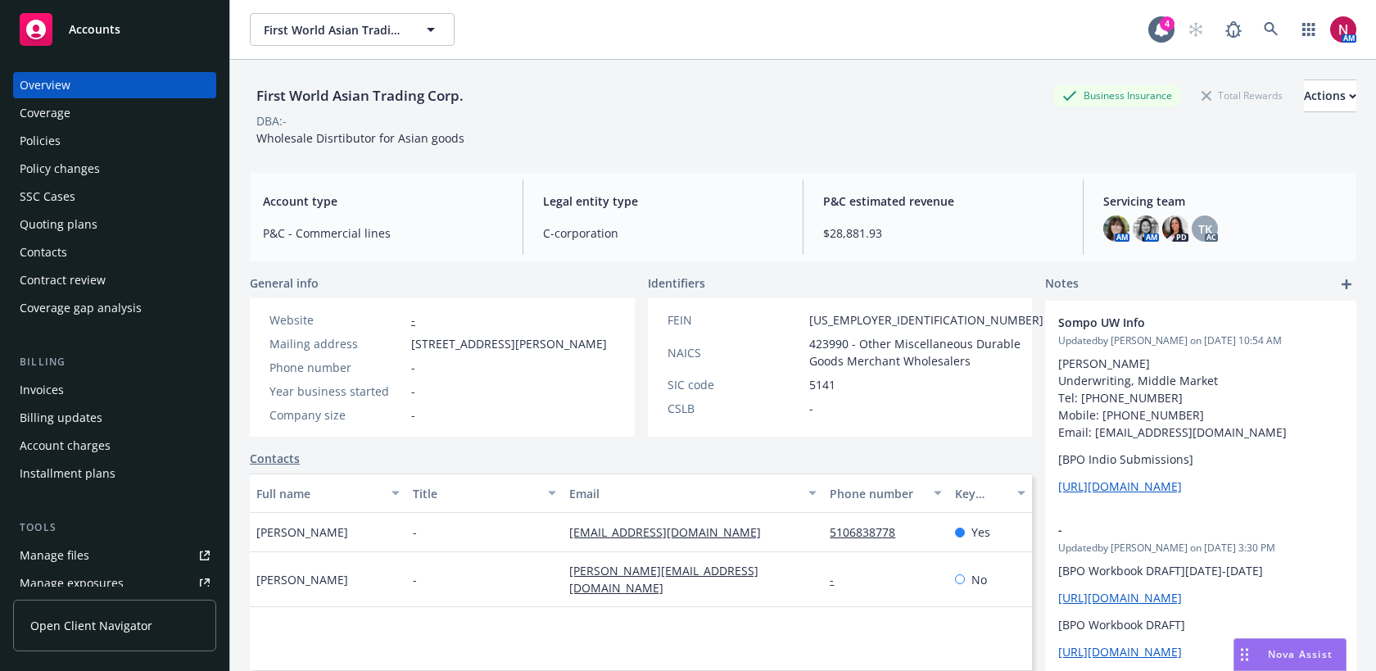
click at [132, 142] on div "Policies" at bounding box center [115, 141] width 190 height 26
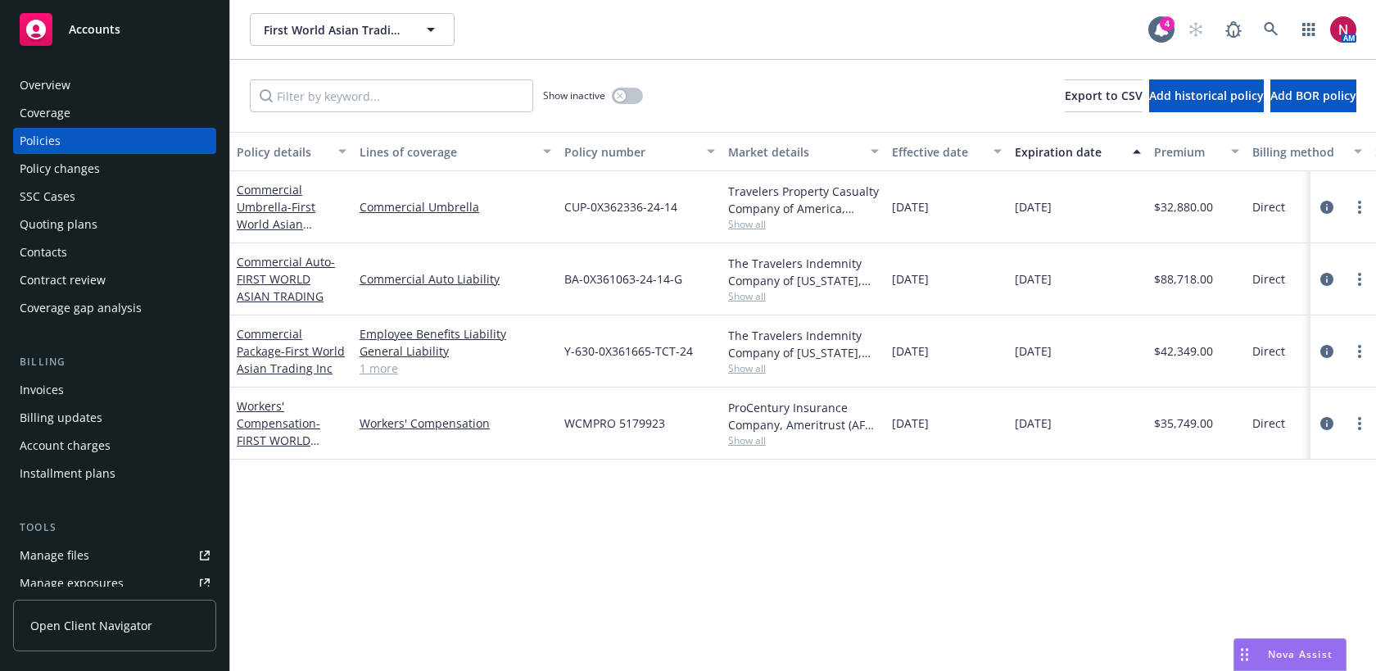
click at [106, 81] on div "Overview" at bounding box center [115, 85] width 190 height 26
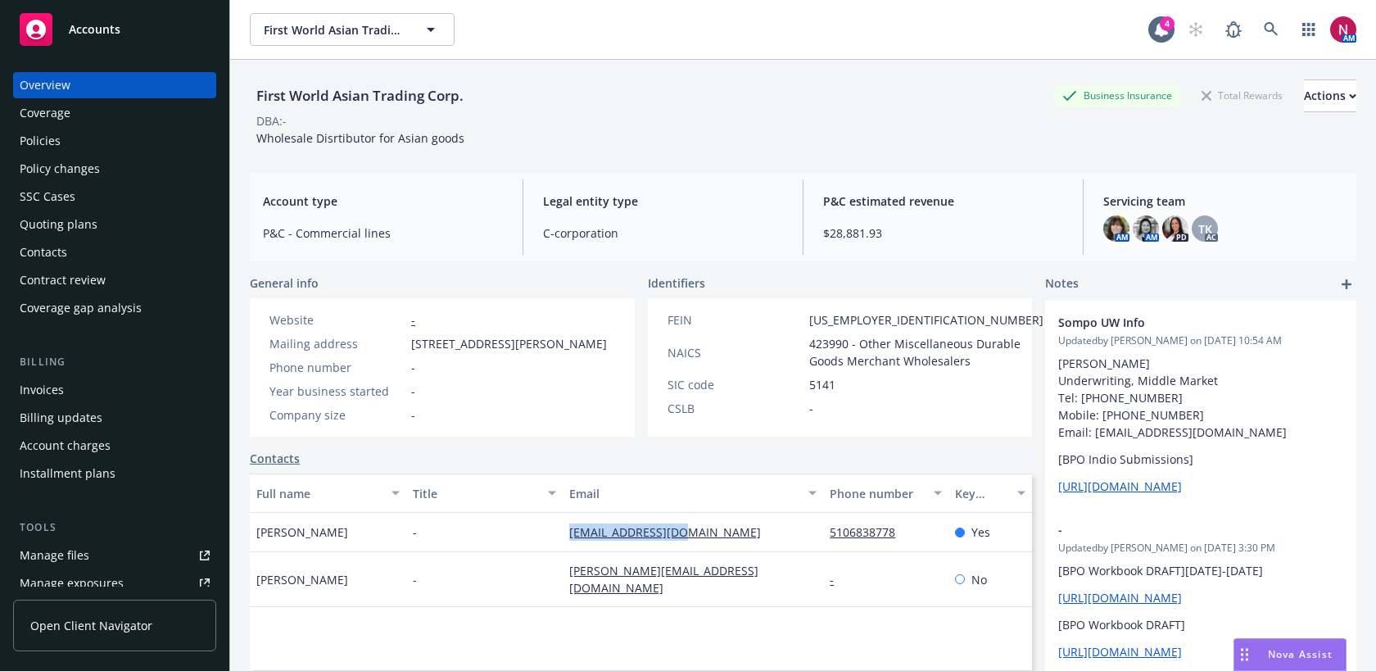
drag, startPoint x: 691, startPoint y: 532, endPoint x: 554, endPoint y: 531, distance: 136.8
click at [554, 531] on div "Kon Chen - kc@threeladies.com 5106838778 Yes" at bounding box center [641, 532] width 782 height 39
copy div "[EMAIL_ADDRESS][DOMAIN_NAME]"
drag, startPoint x: 748, startPoint y: 574, endPoint x: 540, endPoint y: 572, distance: 208.1
click at [540, 572] on div "Stephanie - stephanie@threeladies.com - No" at bounding box center [641, 579] width 782 height 55
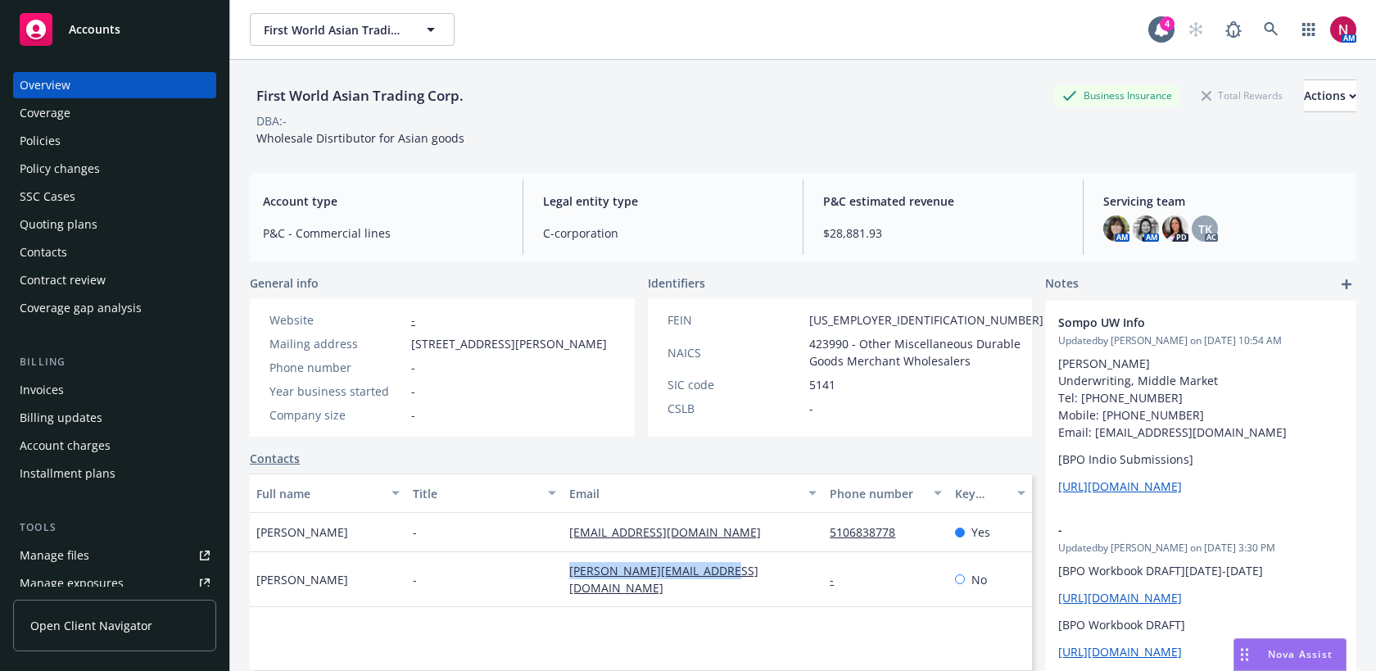
copy div "[PERSON_NAME][EMAIL_ADDRESS][DOMAIN_NAME]"
click at [1277, 36] on icon at bounding box center [1271, 29] width 15 height 15
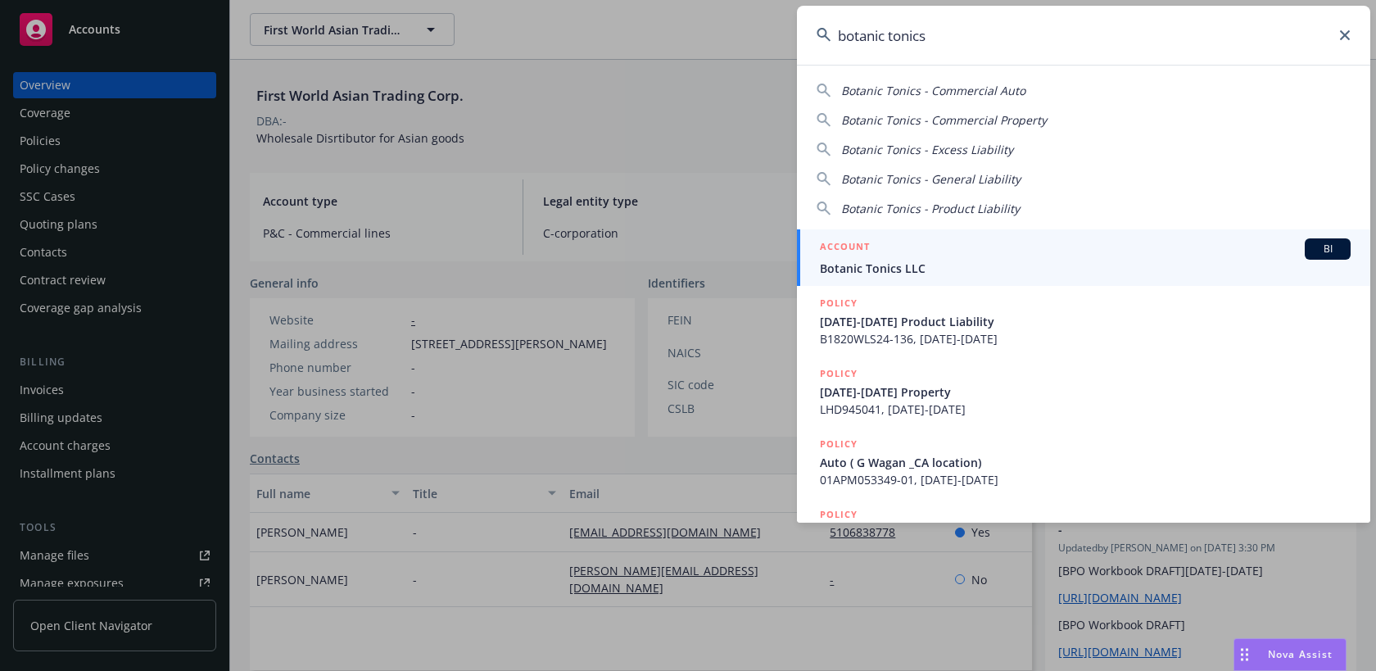
type input "botanic tonics"
click at [1029, 246] on div "ACCOUNT BI" at bounding box center [1085, 248] width 531 height 21
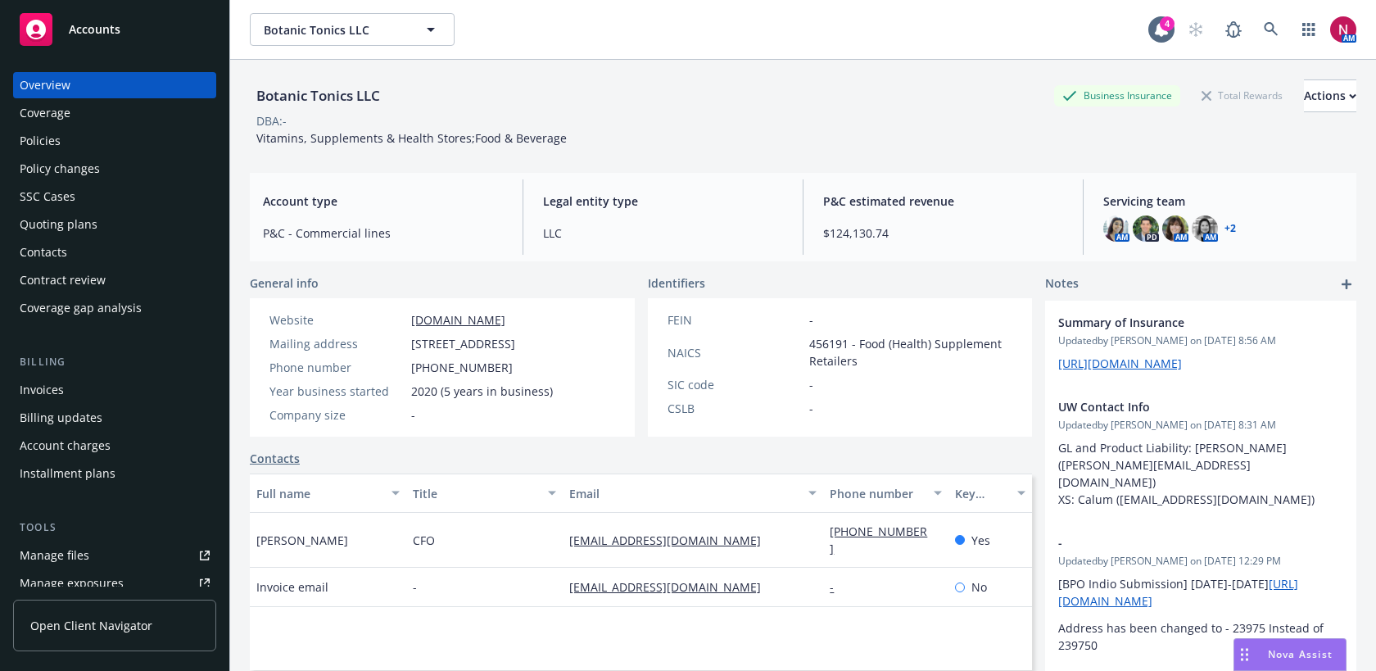
click at [64, 143] on div "Policies" at bounding box center [115, 141] width 190 height 26
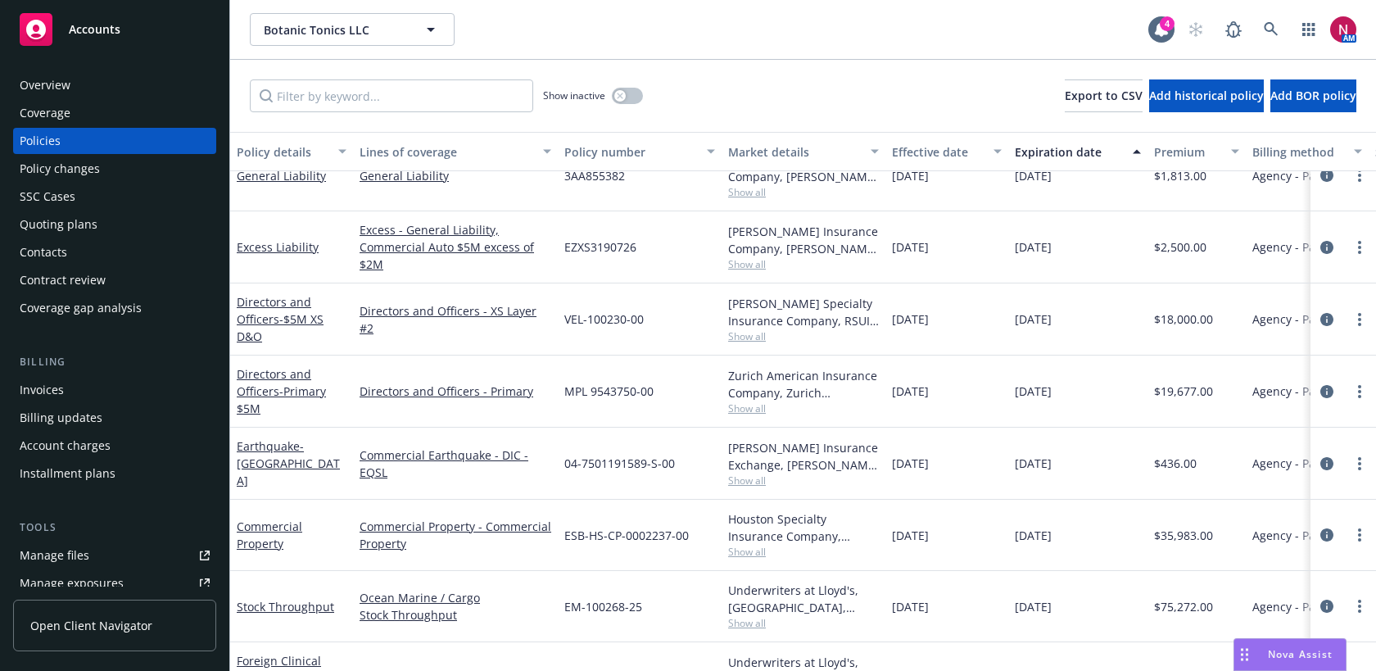
scroll to position [333, 0]
